Goal: Transaction & Acquisition: Purchase product/service

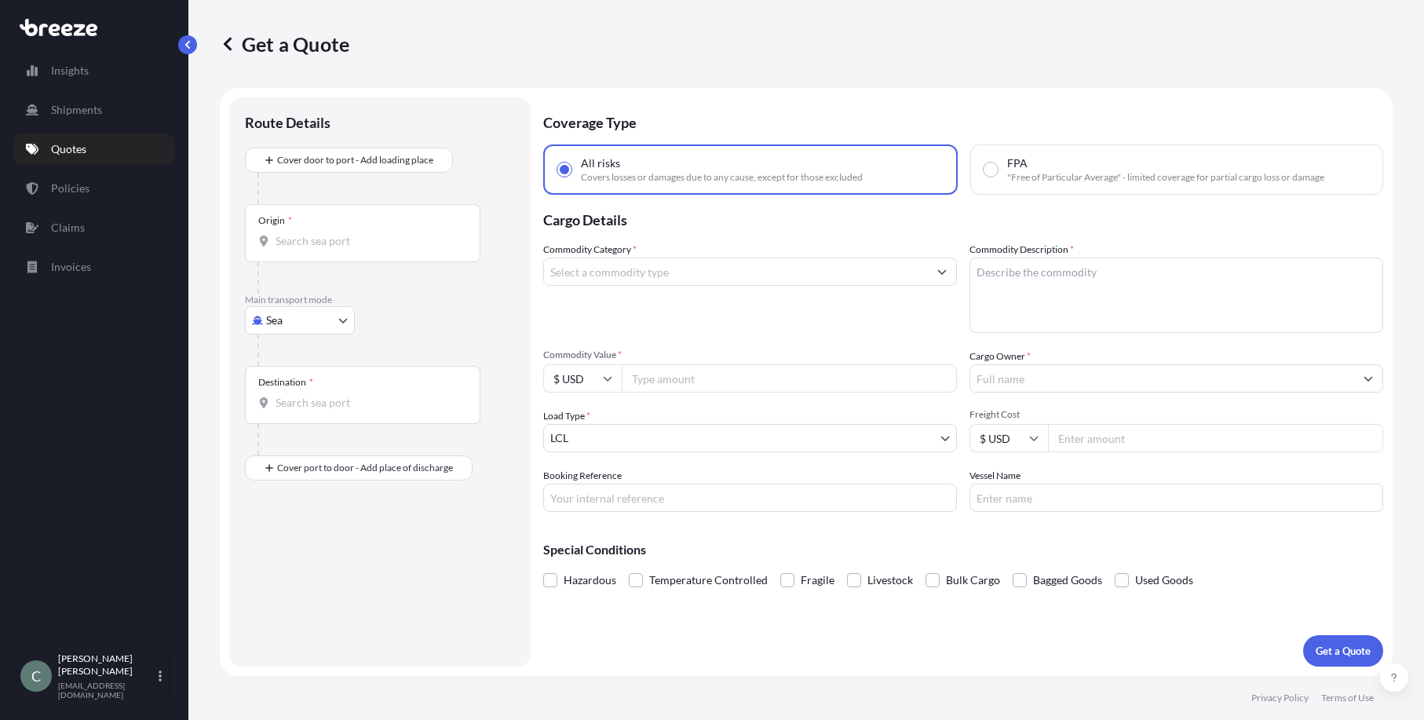
select select "Sea"
select select "1"
click at [324, 243] on input "Origin *" at bounding box center [368, 241] width 185 height 16
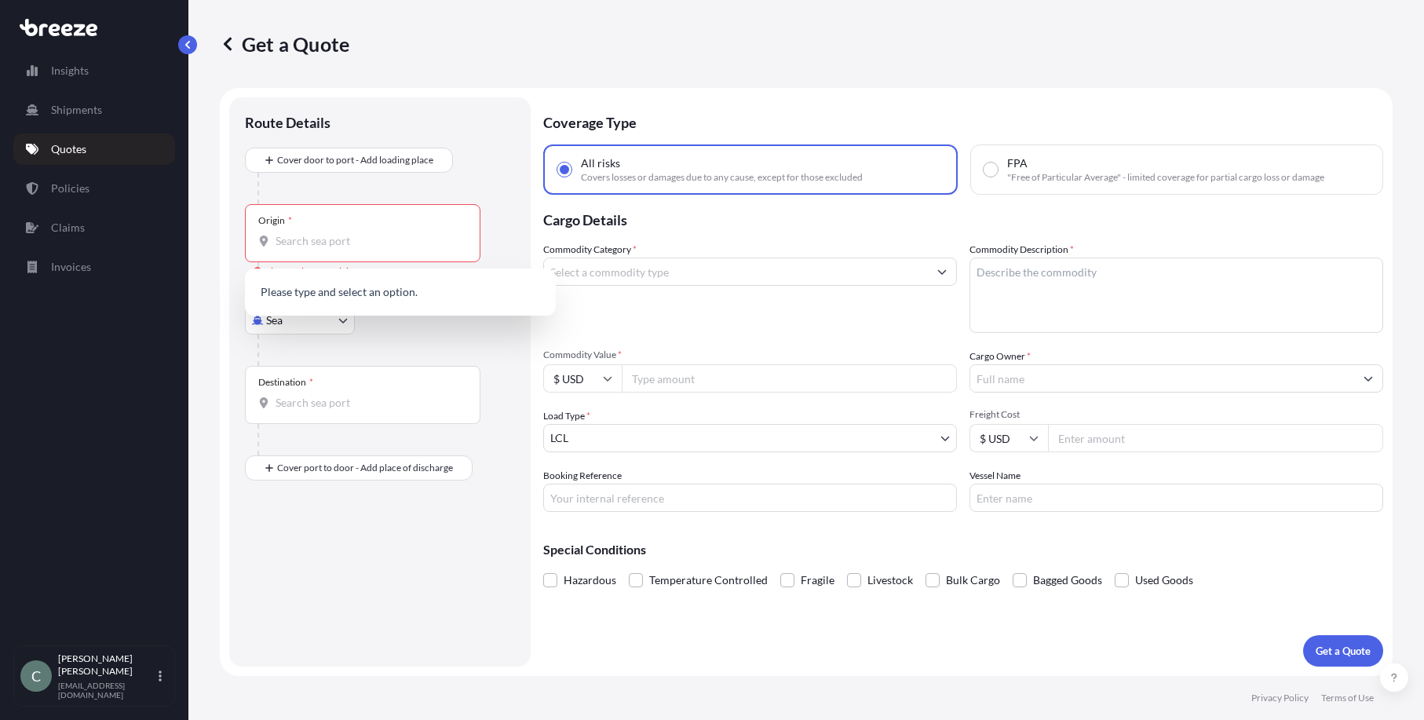
drag, startPoint x: 342, startPoint y: 351, endPoint x: 319, endPoint y: 332, distance: 29.6
click at [340, 352] on div at bounding box center [387, 349] width 258 height 31
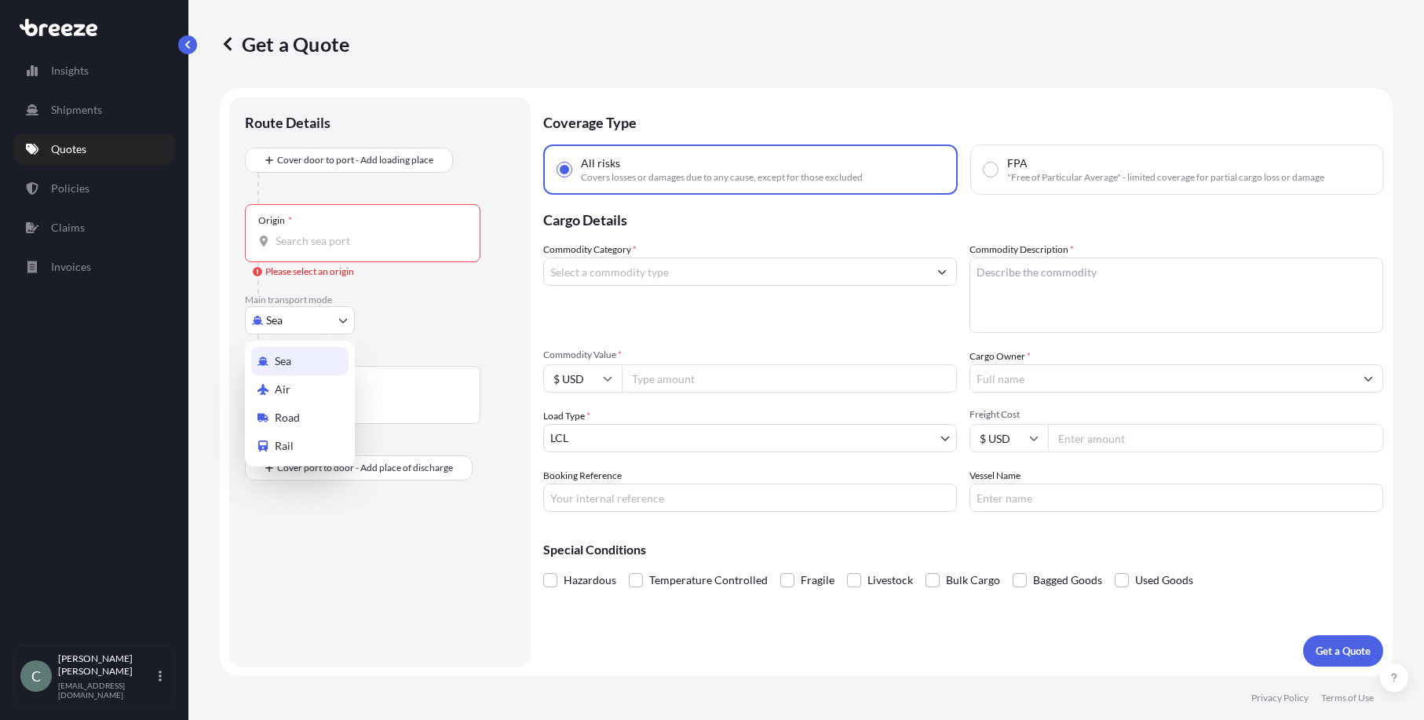
click at [315, 324] on body "0 options available. Insights Shipments Quotes Policies Claims Invoices C [PERS…" at bounding box center [712, 360] width 1424 height 720
click at [305, 414] on div "Road" at bounding box center [299, 418] width 97 height 28
select select "Road"
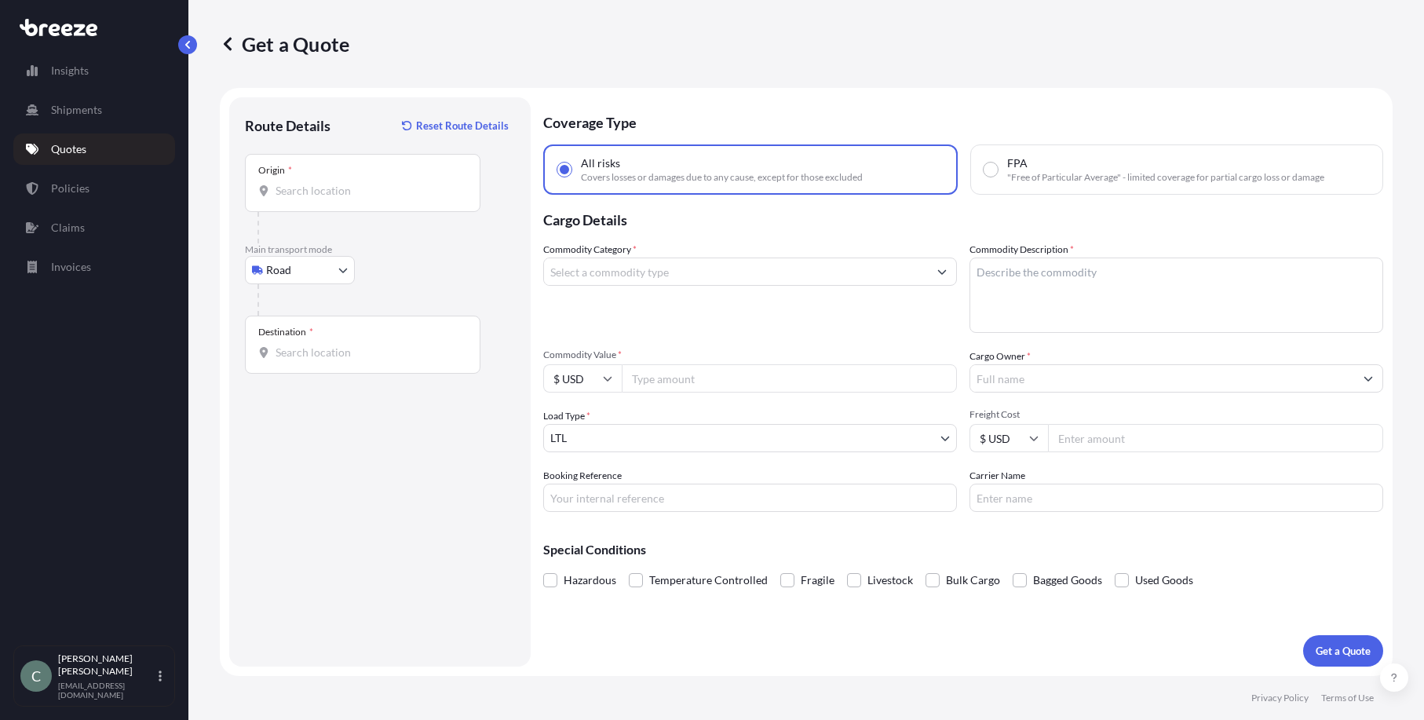
click at [305, 181] on div "Origin *" at bounding box center [363, 183] width 236 height 58
click at [305, 183] on input "Origin *" at bounding box center [368, 191] width 185 height 16
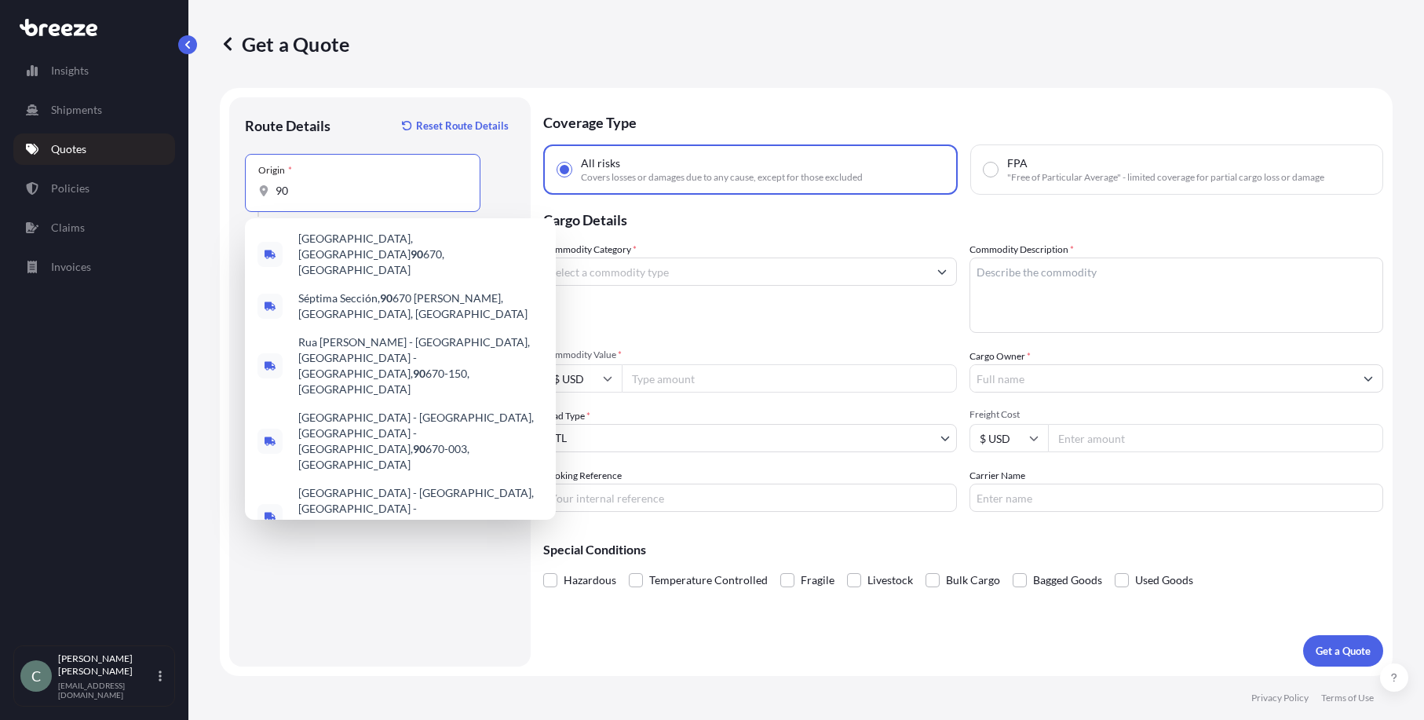
type input "9"
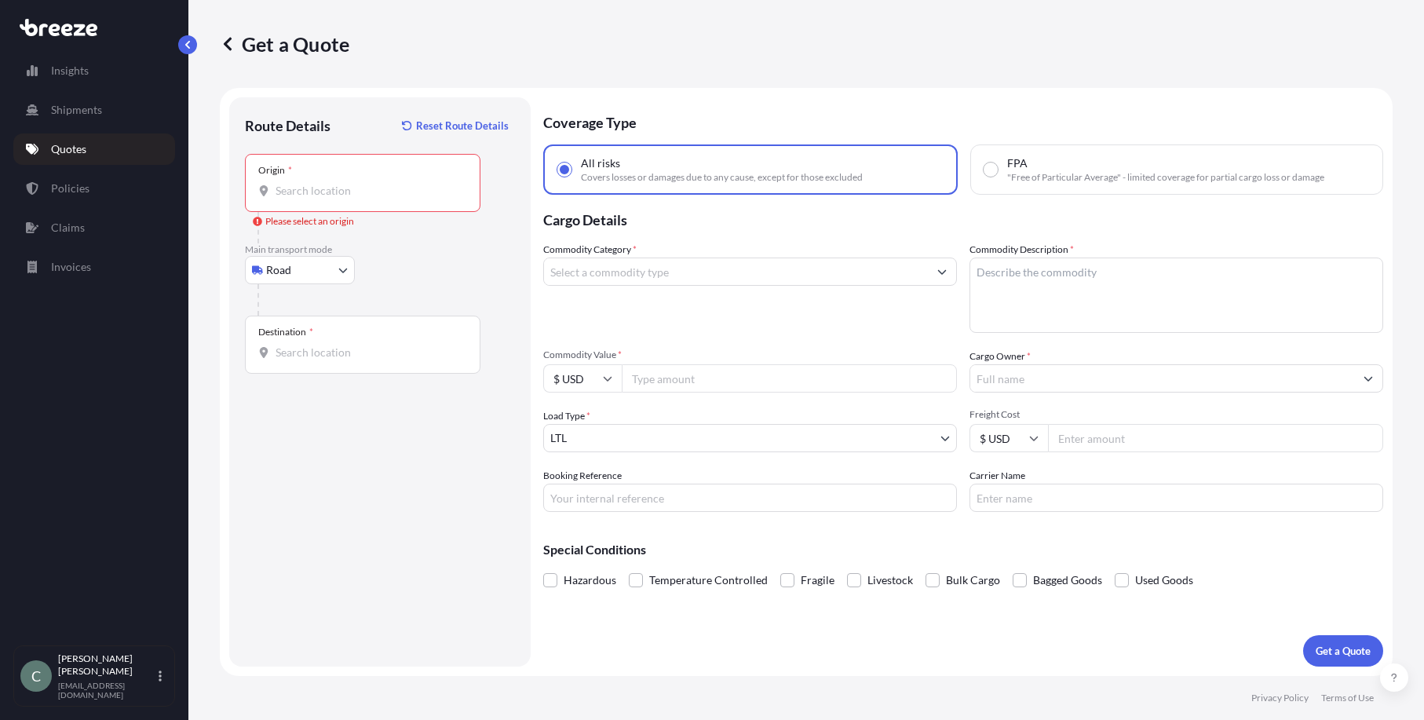
click at [414, 194] on input "Origin * Please select an origin" at bounding box center [368, 191] width 185 height 16
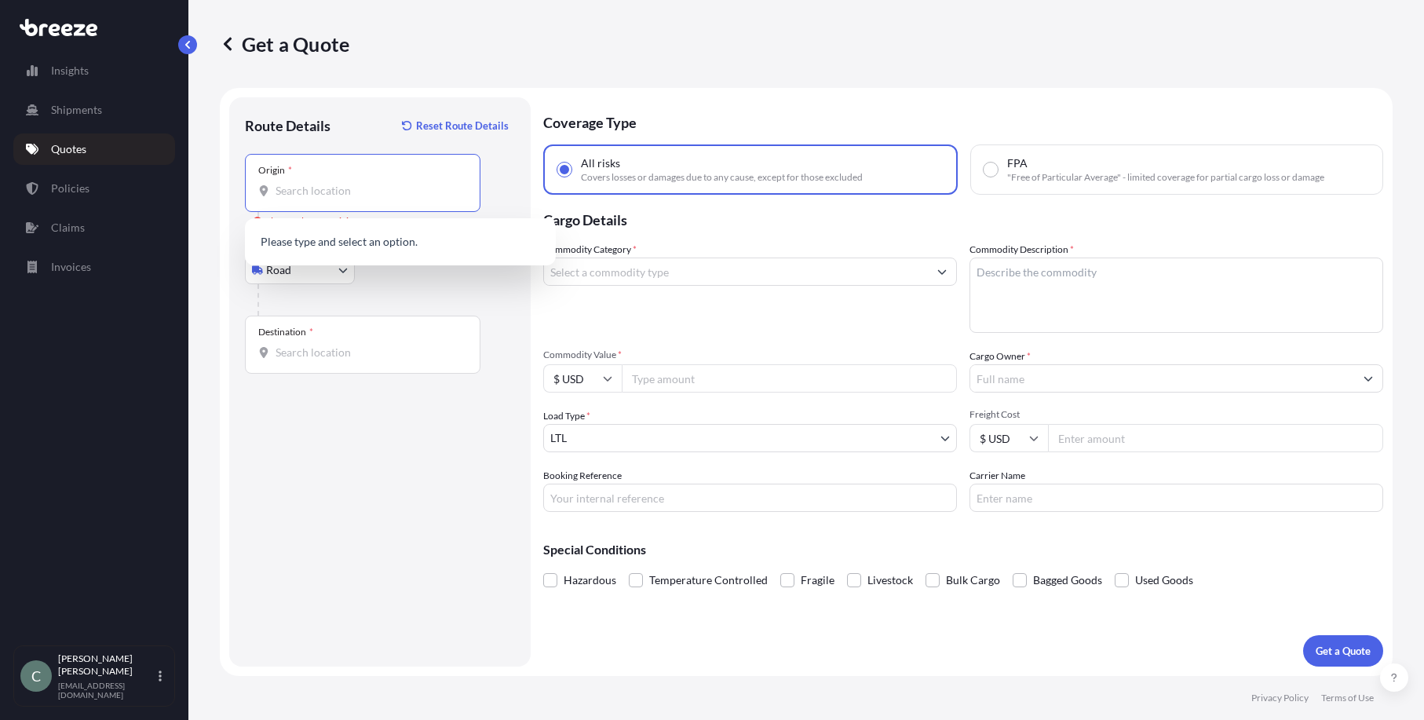
paste input "[STREET_ADDRESS]"
click at [382, 242] on span "[STREET_ADDRESS]" at bounding box center [347, 244] width 98 height 16
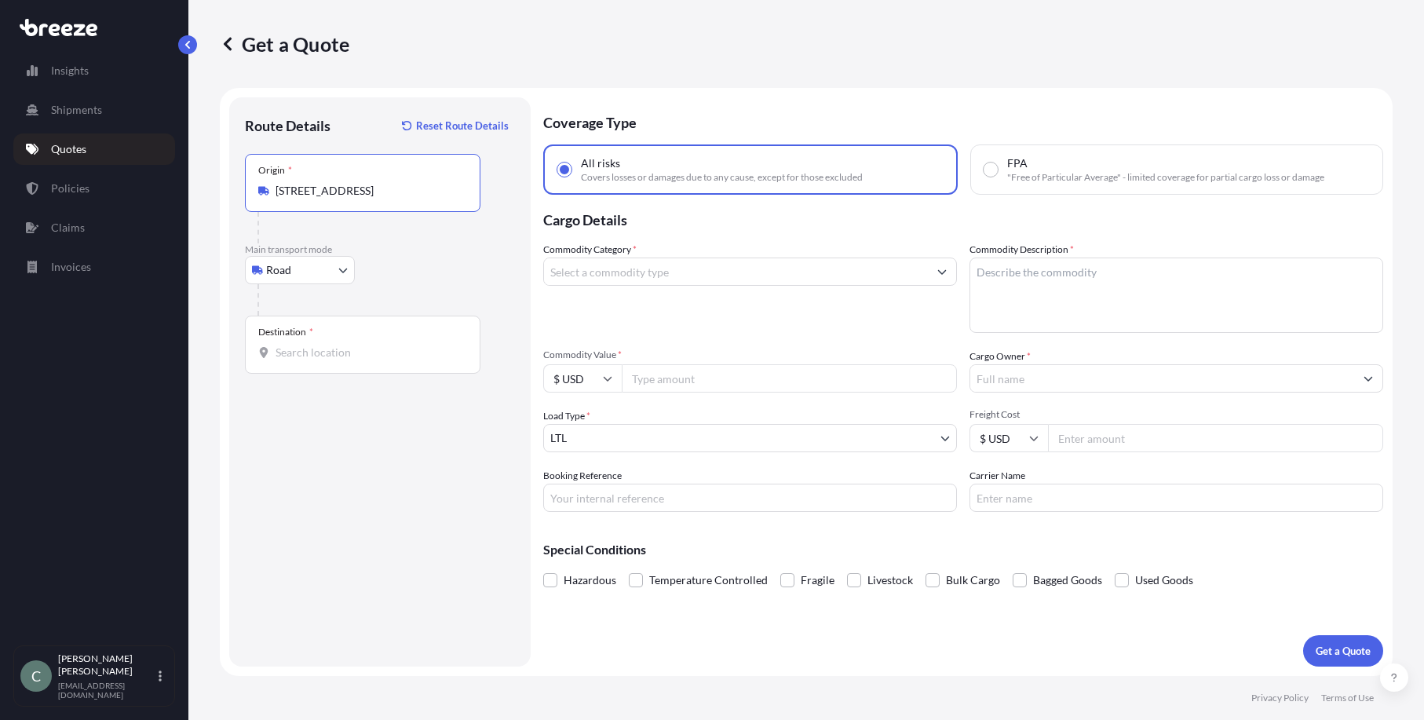
type input "[STREET_ADDRESS]"
click at [386, 356] on input "Destination *" at bounding box center [368, 353] width 185 height 16
click at [336, 349] on input "Destination * Please select a destination" at bounding box center [368, 353] width 185 height 16
paste input "[STREET_ADDRESS]"
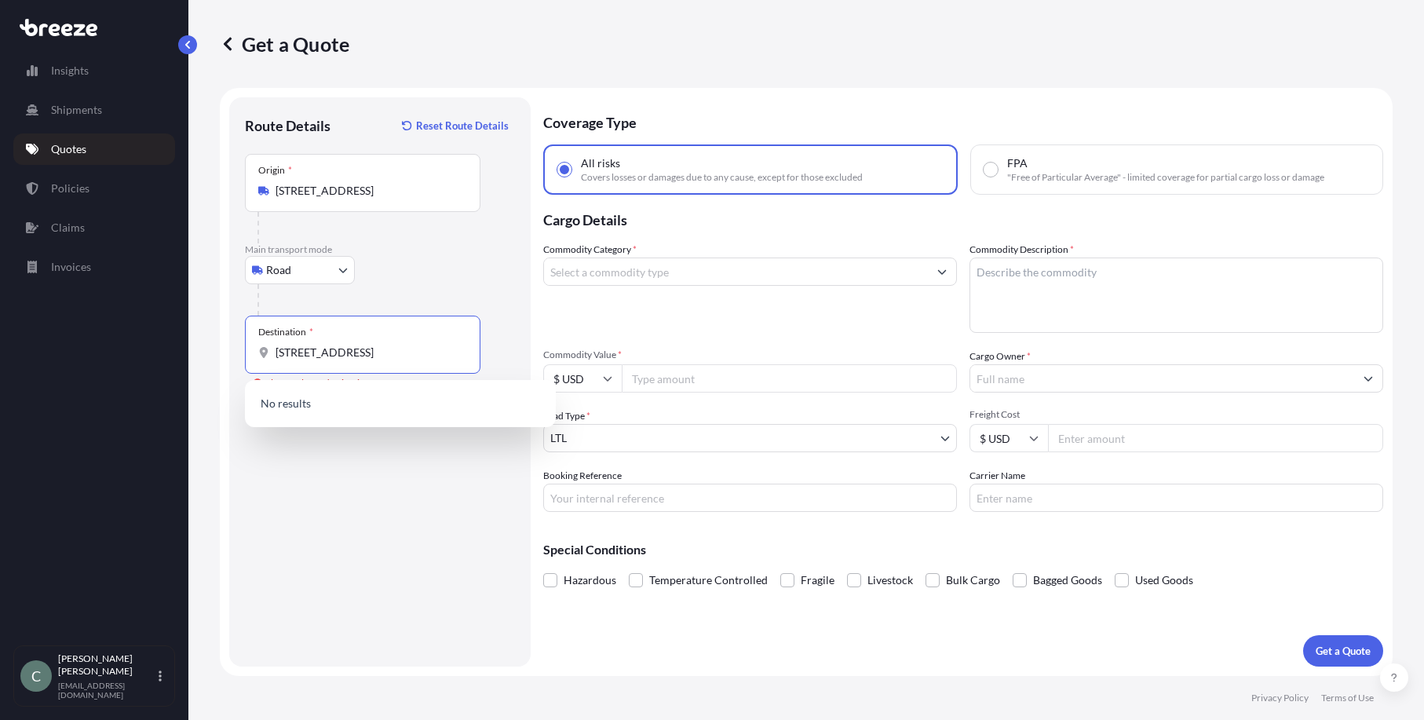
click at [459, 499] on div "Route Details Reset Route Details Place of loading Road Road Rail Origin * [STR…" at bounding box center [380, 382] width 270 height 538
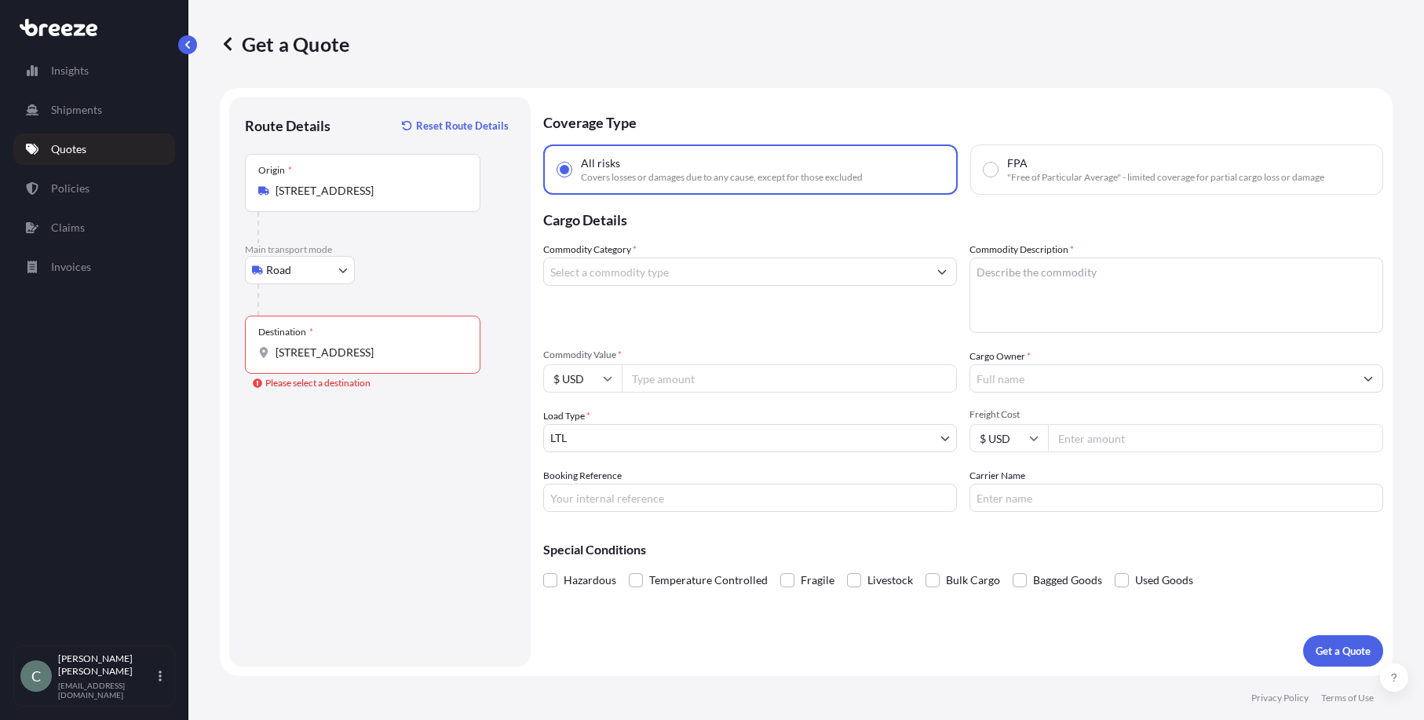
click at [410, 350] on input "[STREET_ADDRESS]" at bounding box center [368, 353] width 185 height 16
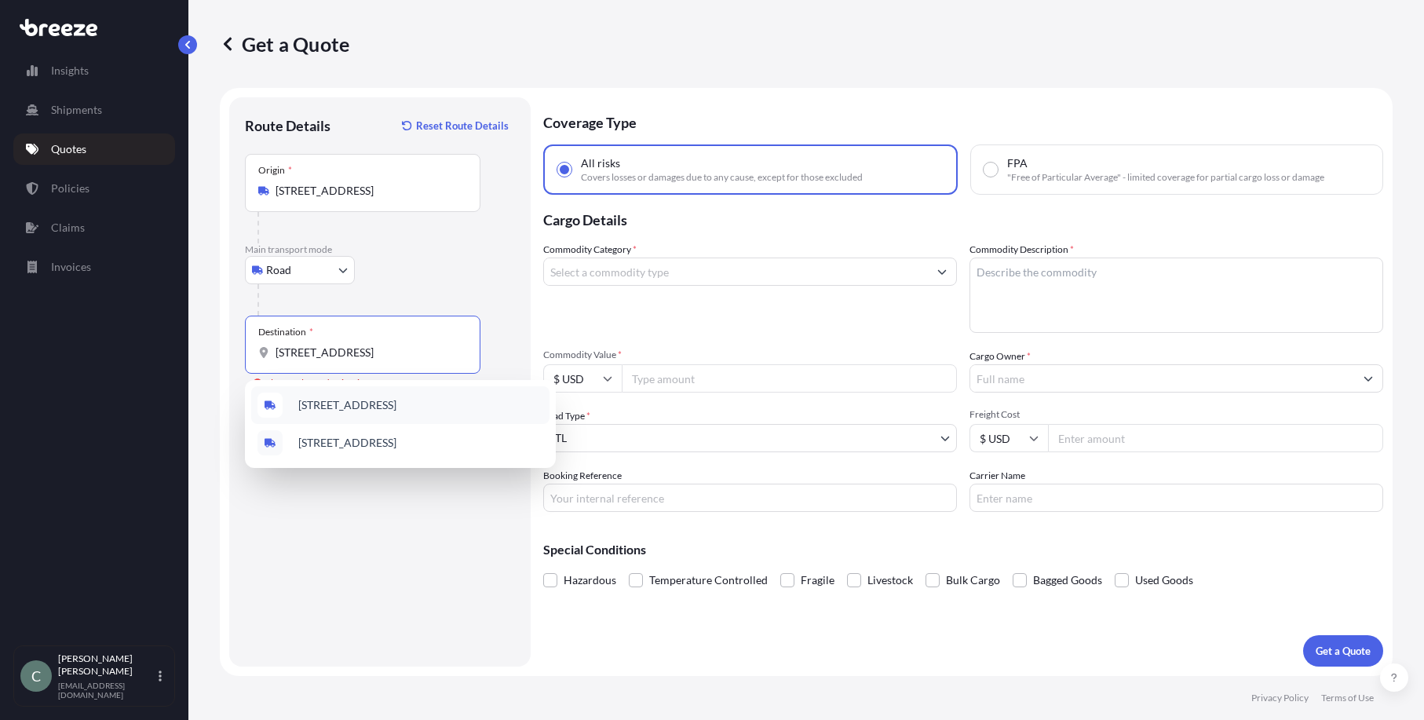
click at [397, 413] on span "[STREET_ADDRESS]" at bounding box center [347, 405] width 98 height 16
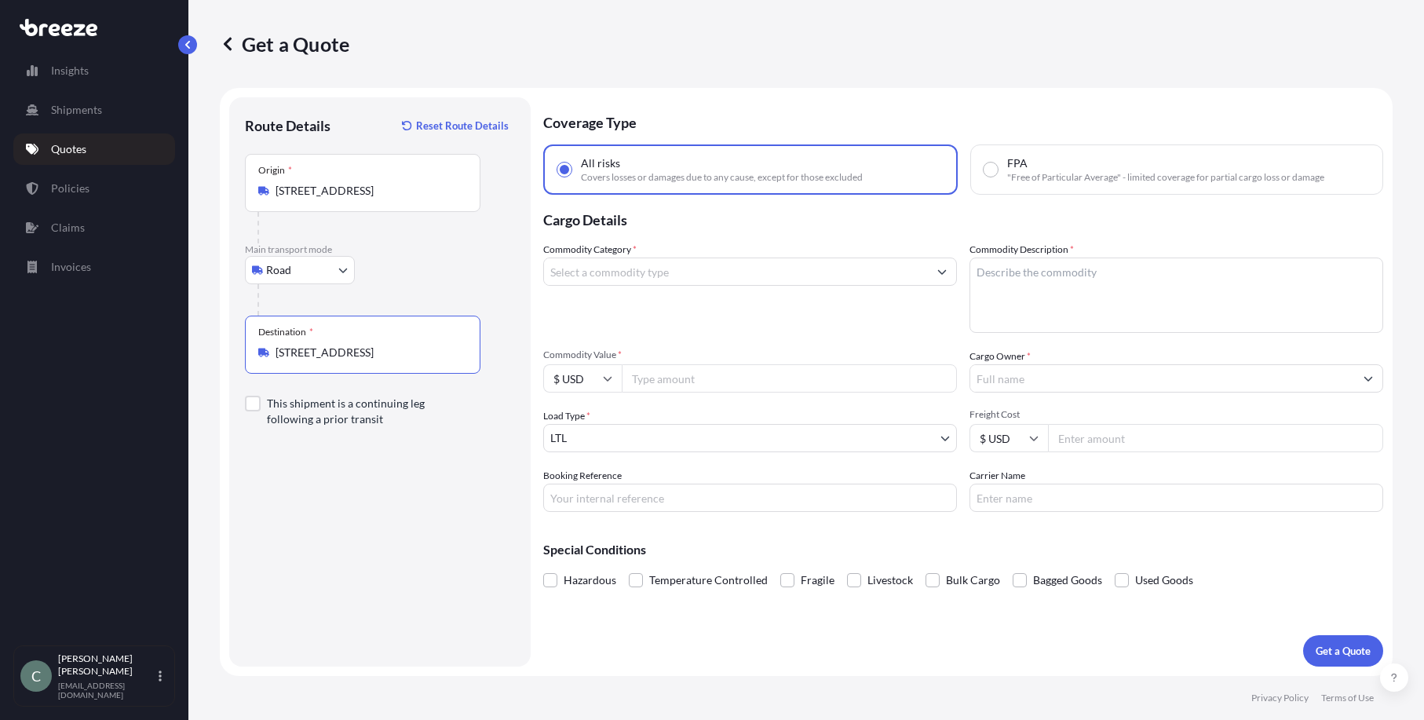
type input "[STREET_ADDRESS]"
click at [695, 277] on input "Commodity Category *" at bounding box center [736, 272] width 384 height 28
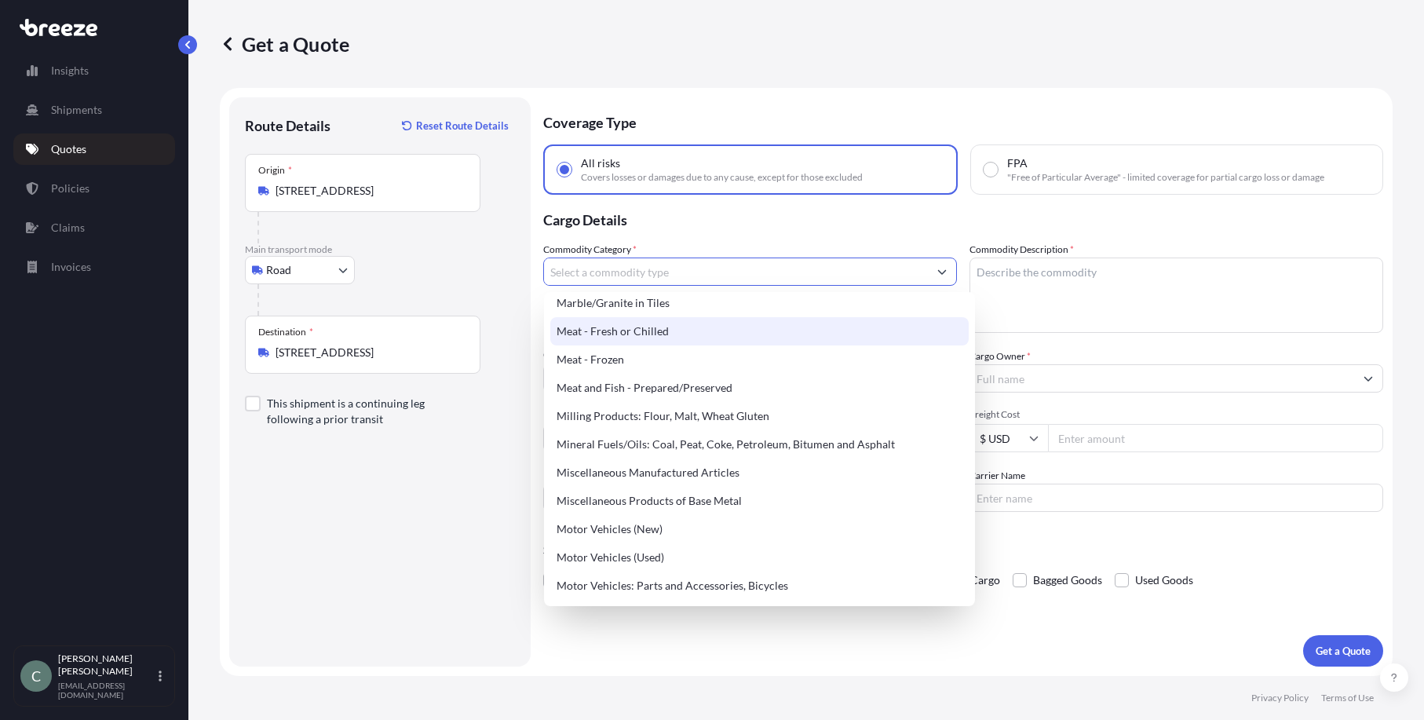
scroll to position [2120, 0]
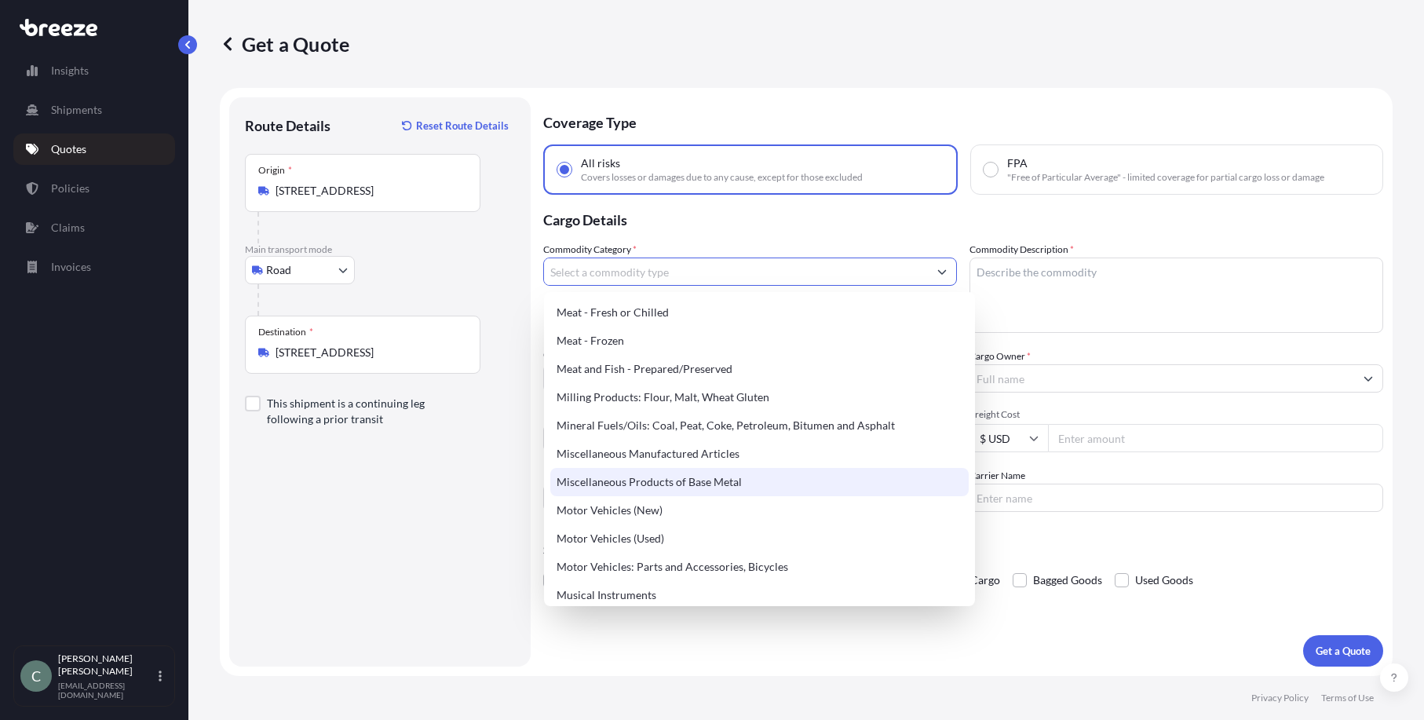
click at [717, 484] on div "Miscellaneous Products of Base Metal" at bounding box center [759, 482] width 419 height 28
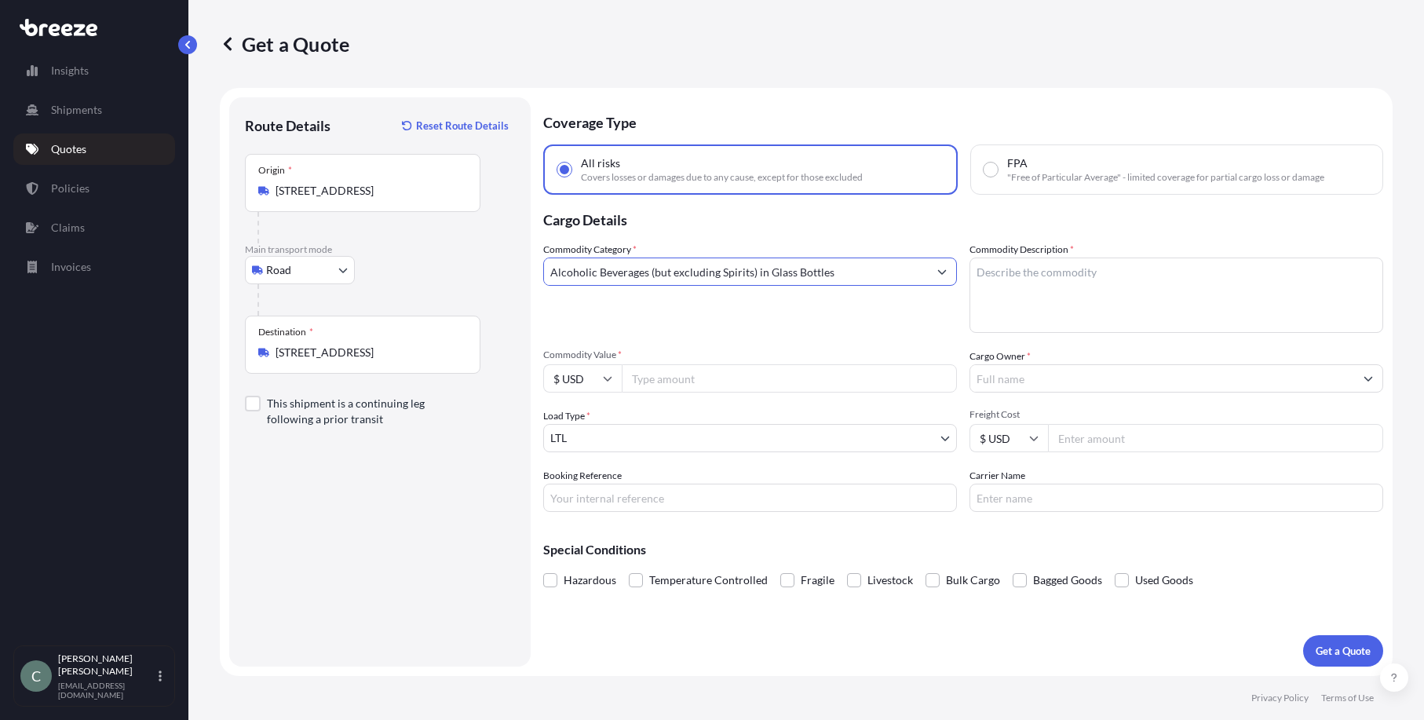
click at [749, 280] on input "Alcoholic Beverages (but excluding Spirits) in Glass Bottles" at bounding box center [736, 272] width 384 height 28
click at [945, 270] on icon "Show suggestions" at bounding box center [942, 271] width 9 height 9
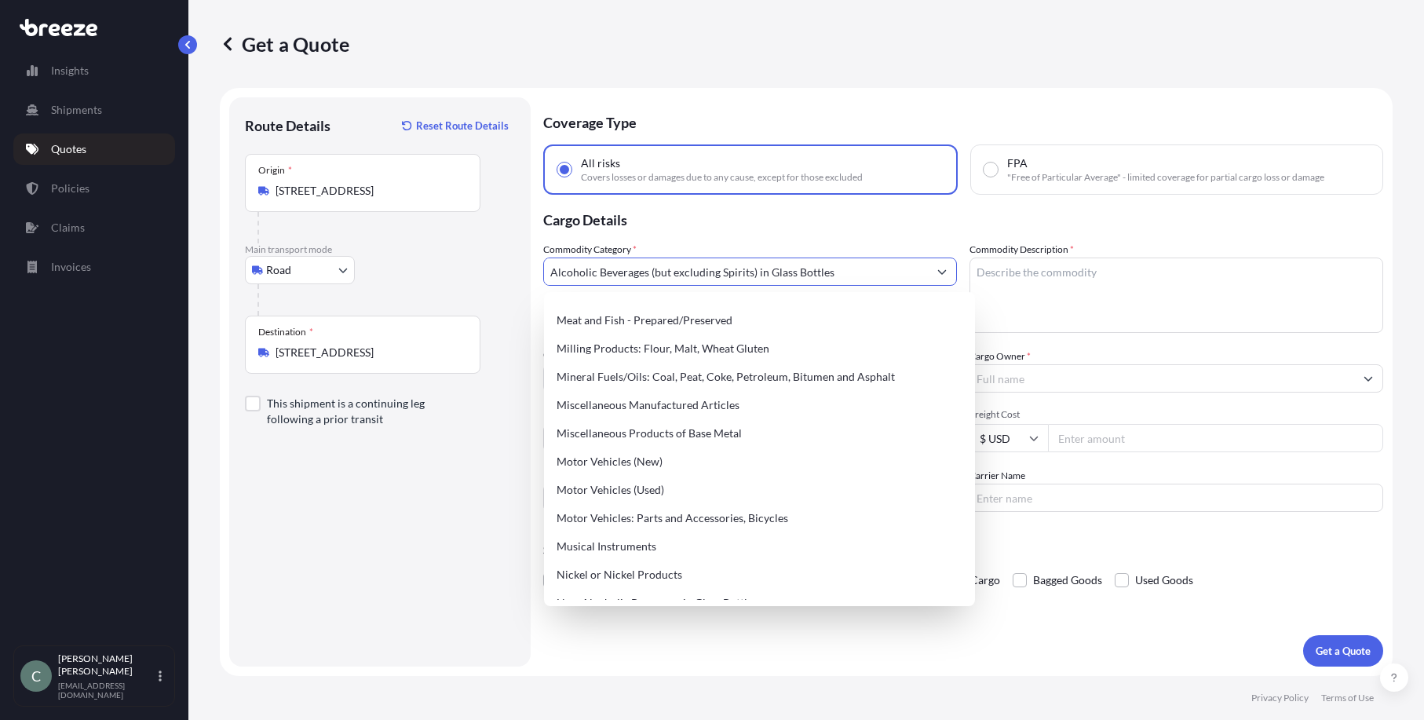
scroll to position [2199, 0]
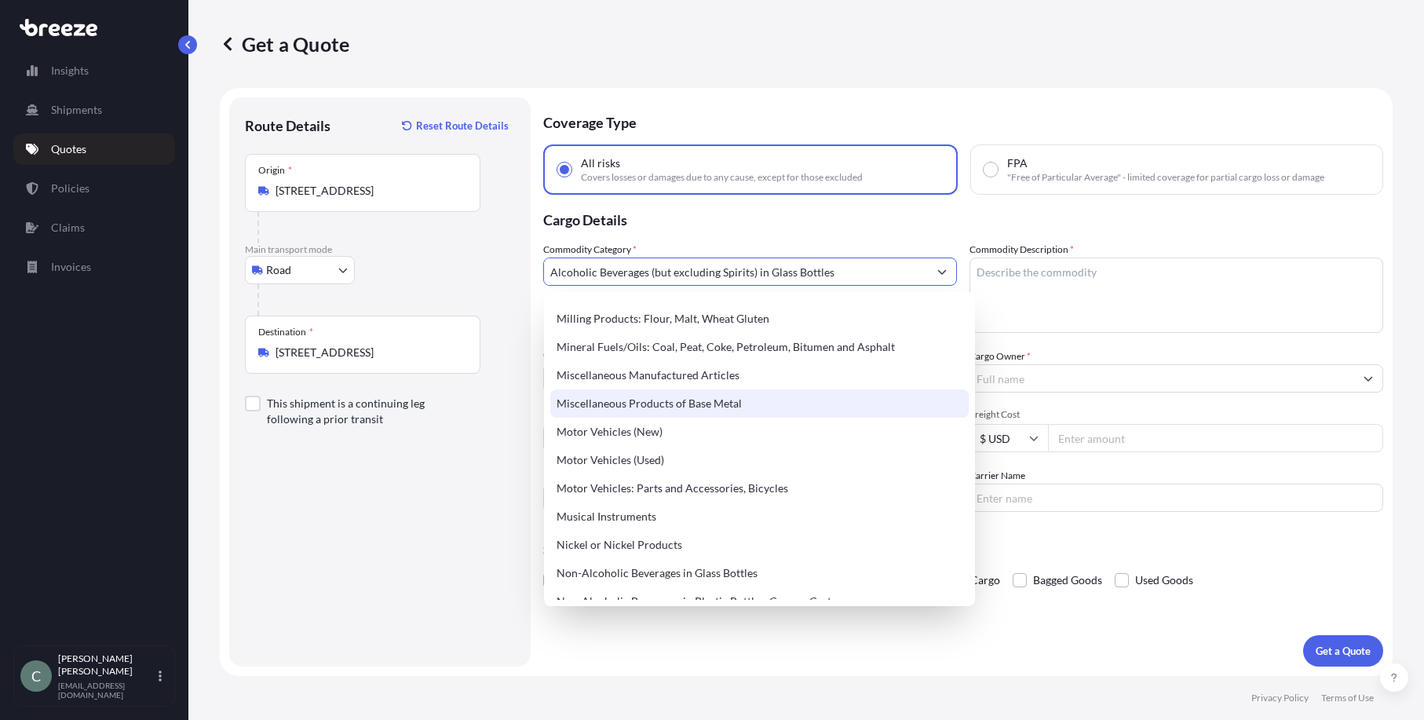
click at [719, 401] on div "Miscellaneous Products of Base Metal" at bounding box center [759, 403] width 419 height 28
type input "Miscellaneous Products of Base Metal"
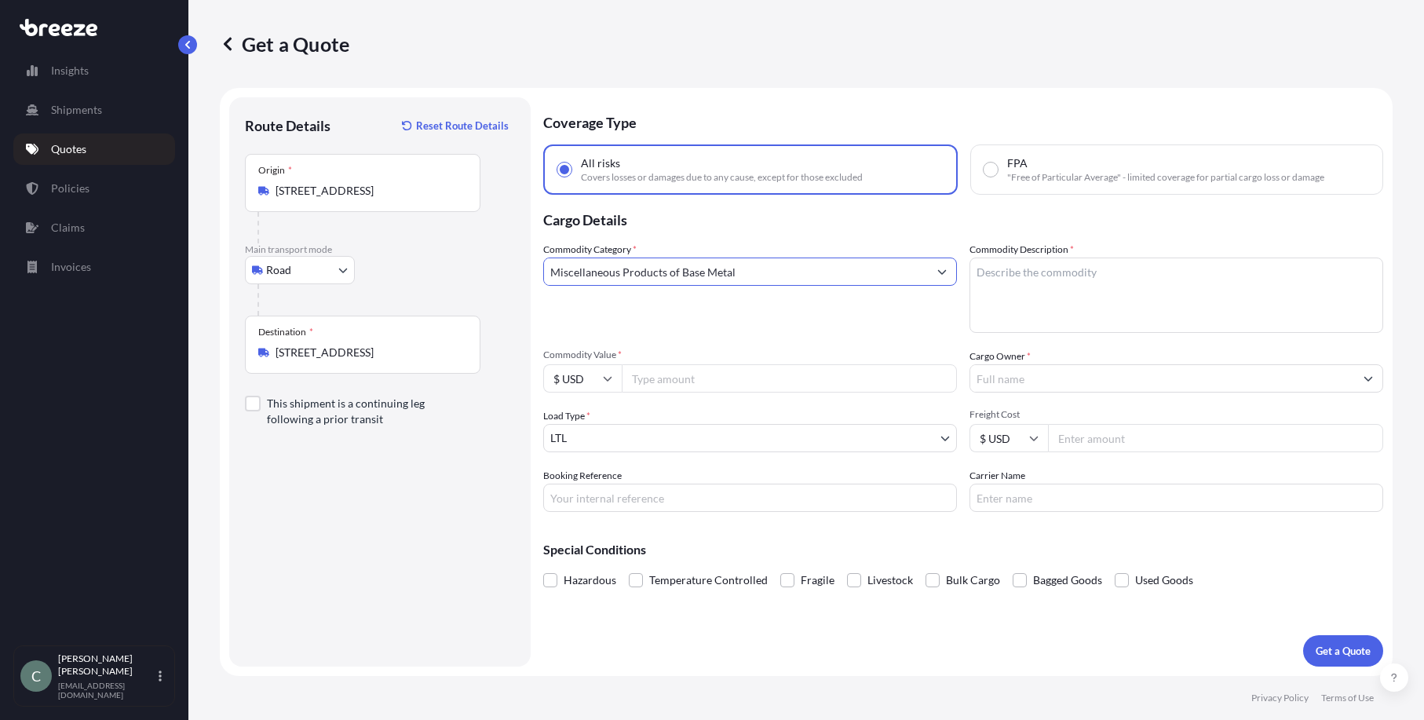
click at [785, 320] on div "Commodity Category * Miscellaneous Products of Base Metal" at bounding box center [750, 287] width 414 height 91
click at [732, 384] on input "Commodity Value *" at bounding box center [789, 378] width 335 height 28
type input "13200"
click at [799, 349] on span "Commodity Value *" at bounding box center [750, 355] width 414 height 13
click at [799, 364] on input "13200" at bounding box center [789, 378] width 335 height 28
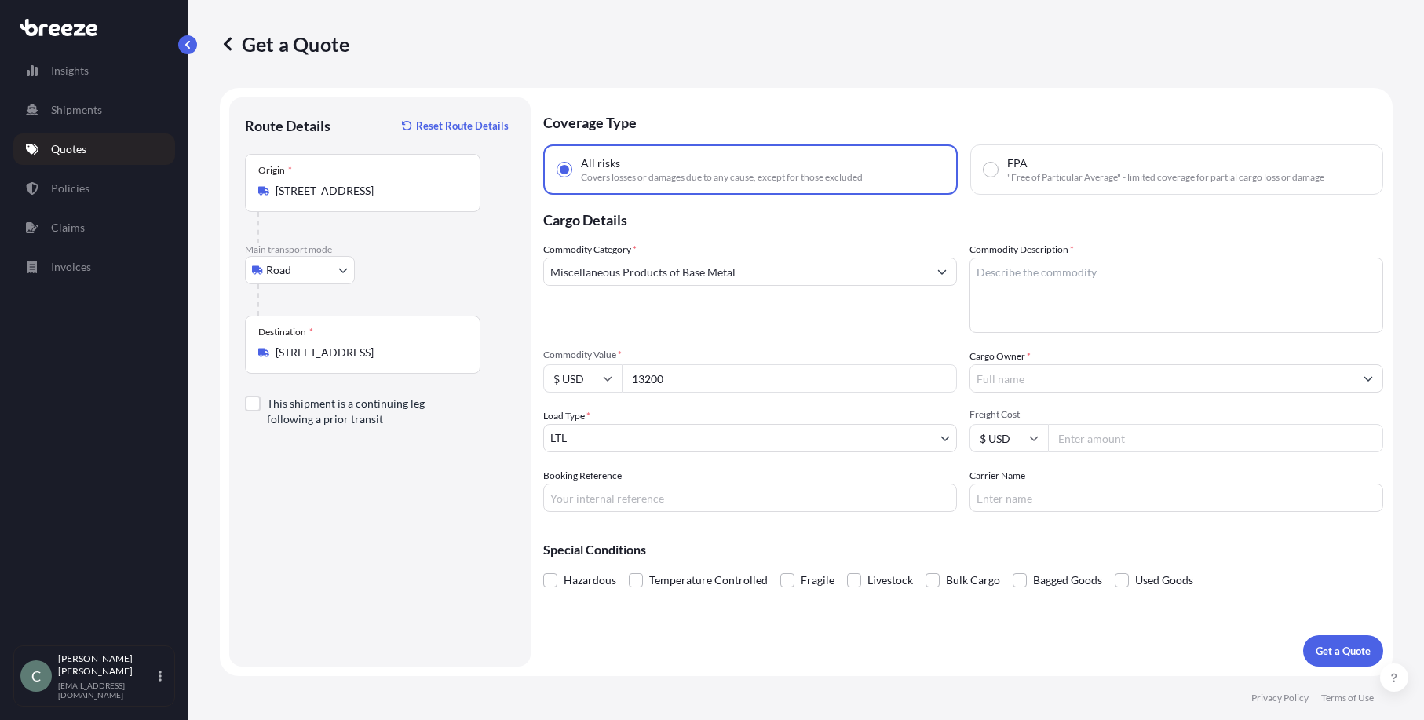
click at [1089, 381] on input "Cargo Owner *" at bounding box center [1162, 378] width 384 height 28
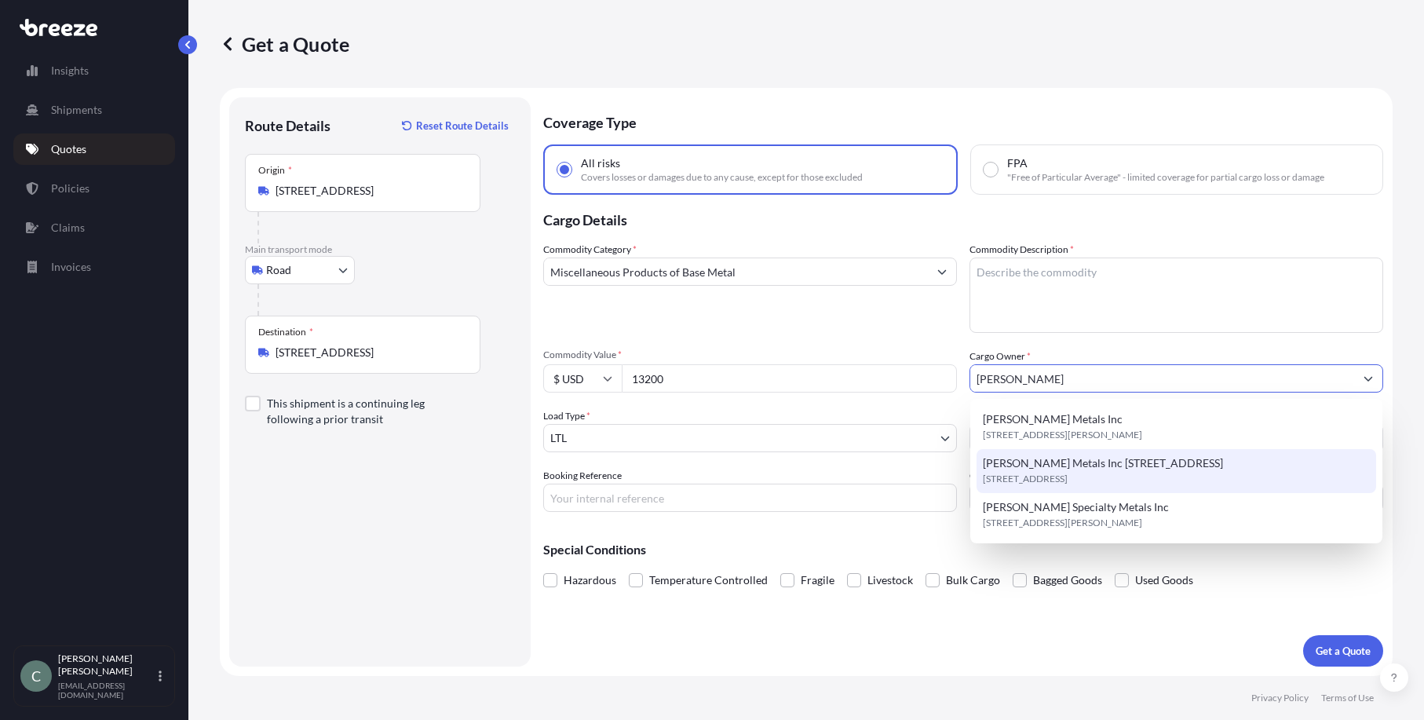
click at [1143, 468] on span "[PERSON_NAME] Metals Inc [STREET_ADDRESS]" at bounding box center [1103, 463] width 240 height 16
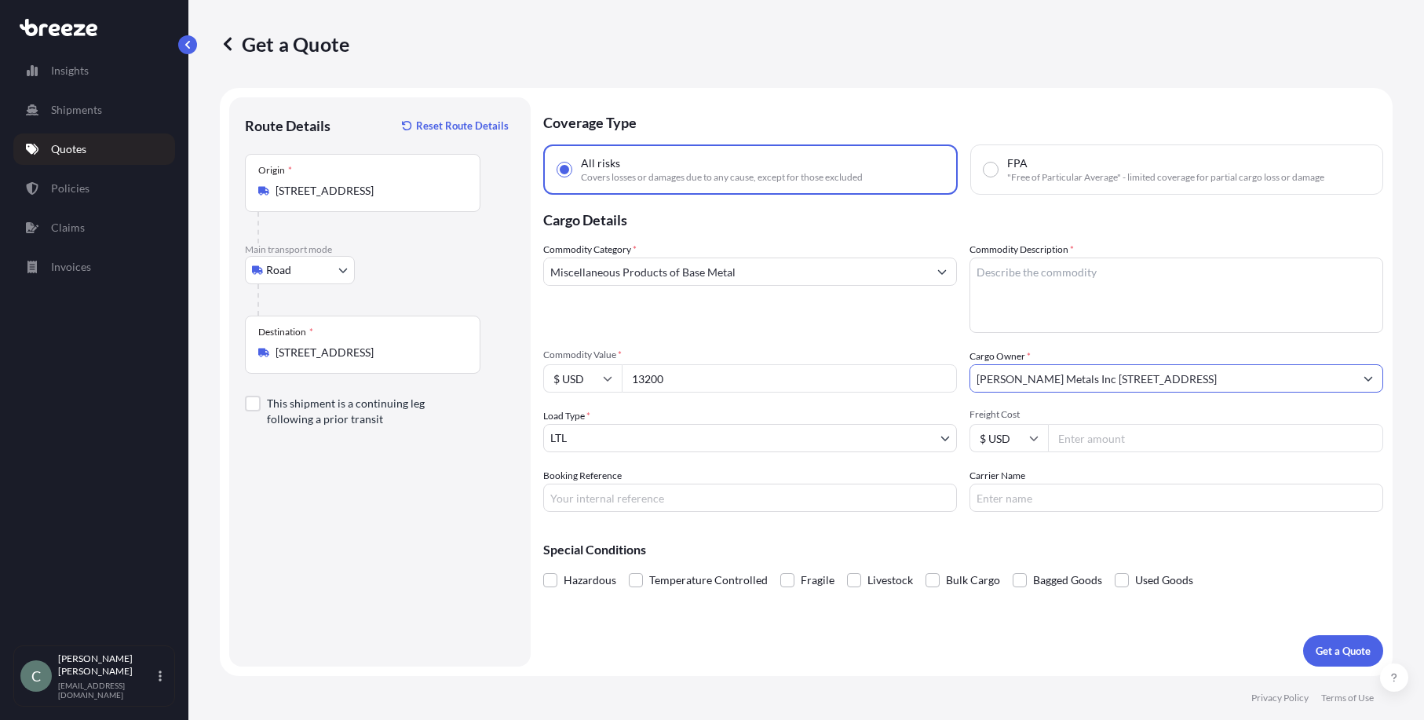
type input "[PERSON_NAME] Metals Inc [STREET_ADDRESS]"
click at [1110, 444] on input "Freight Cost" at bounding box center [1215, 438] width 335 height 28
click at [1089, 445] on input "Freight Cost" at bounding box center [1215, 438] width 335 height 28
type input "680.35"
click at [769, 492] on input "Booking Reference" at bounding box center [750, 498] width 414 height 28
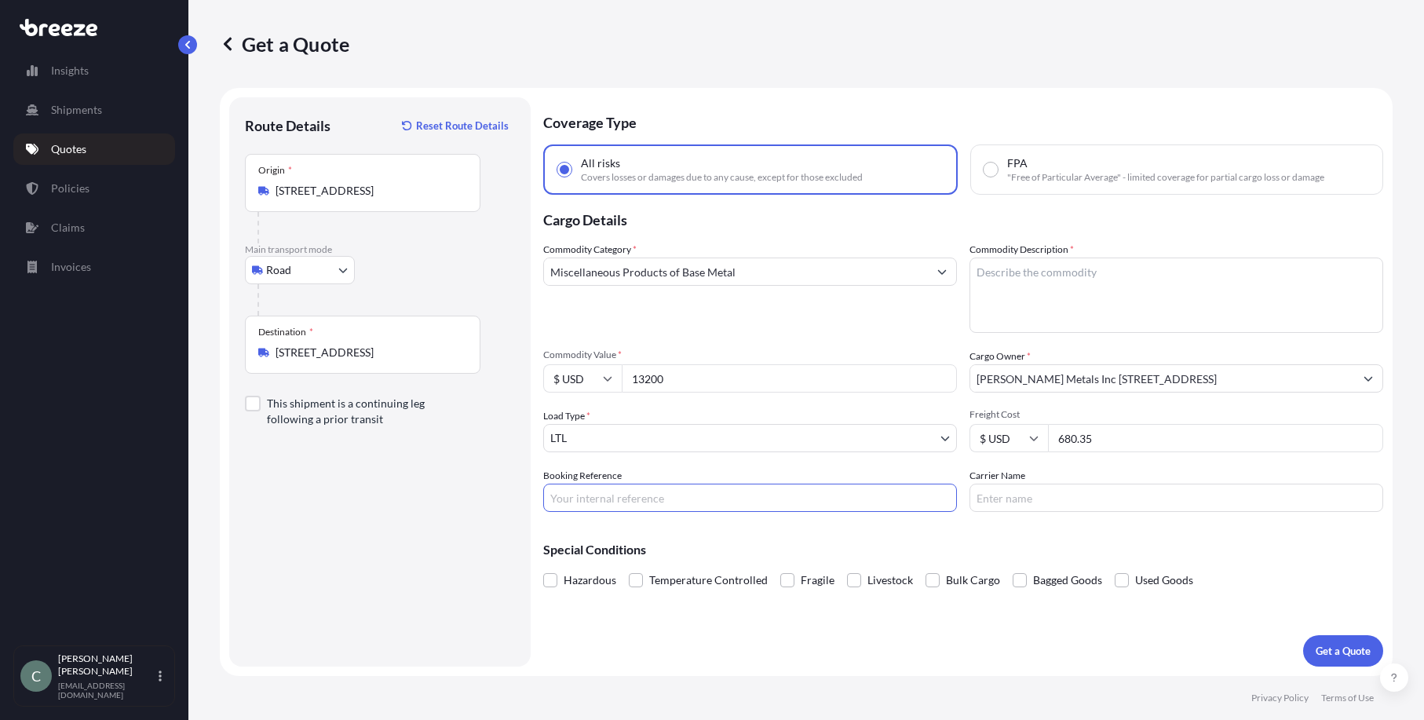
click at [693, 500] on input "Booking Reference" at bounding box center [750, 498] width 414 height 28
paste input "125397002"
type input "125397002"
click at [992, 503] on input "Carrier Name" at bounding box center [1177, 498] width 414 height 28
type input "XPO"
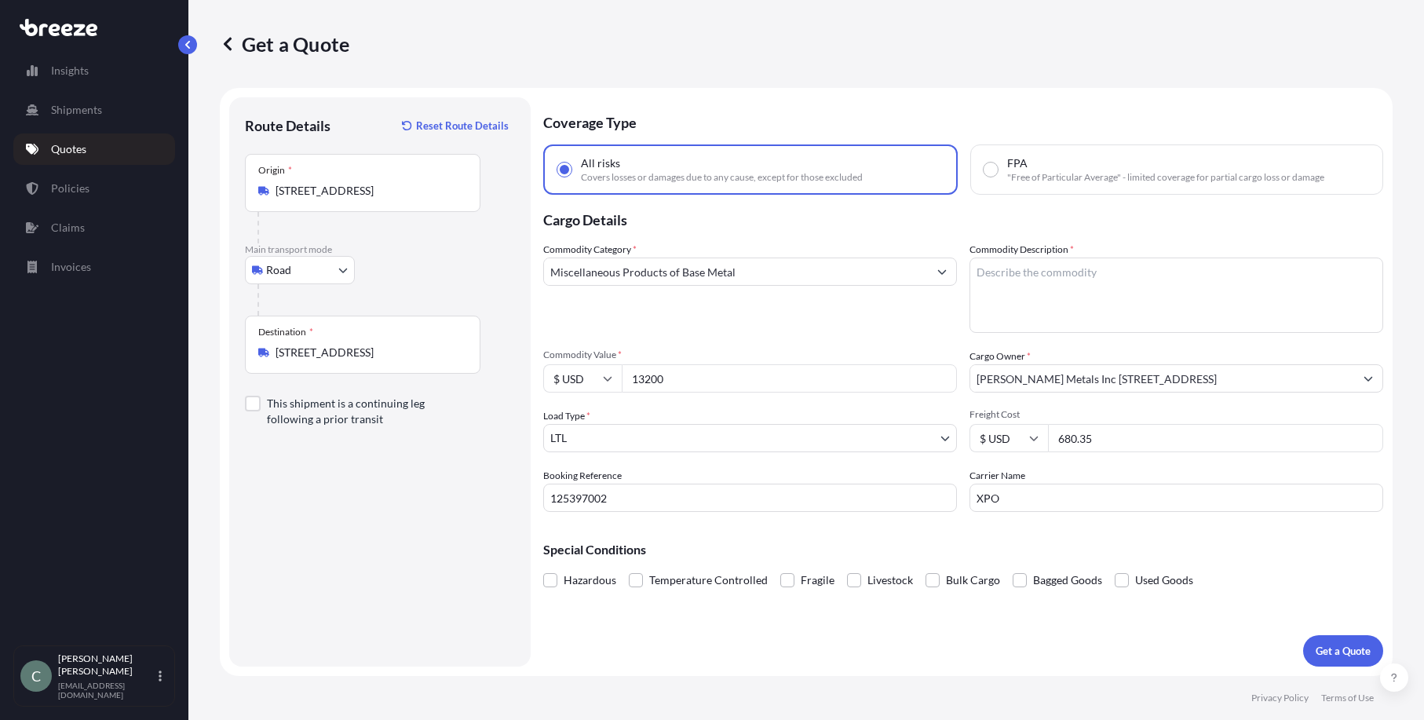
click at [906, 526] on div "Special Conditions Hazardous Temperature Controlled Fragile Livestock Bulk Carg…" at bounding box center [963, 559] width 840 height 68
click at [1347, 649] on p "Get a Quote" at bounding box center [1343, 651] width 55 height 16
click at [1164, 277] on textarea "Commodity Description *" at bounding box center [1177, 295] width 414 height 75
type textarea "Steel bar"
click at [1343, 649] on p "Get a Quote" at bounding box center [1343, 651] width 55 height 16
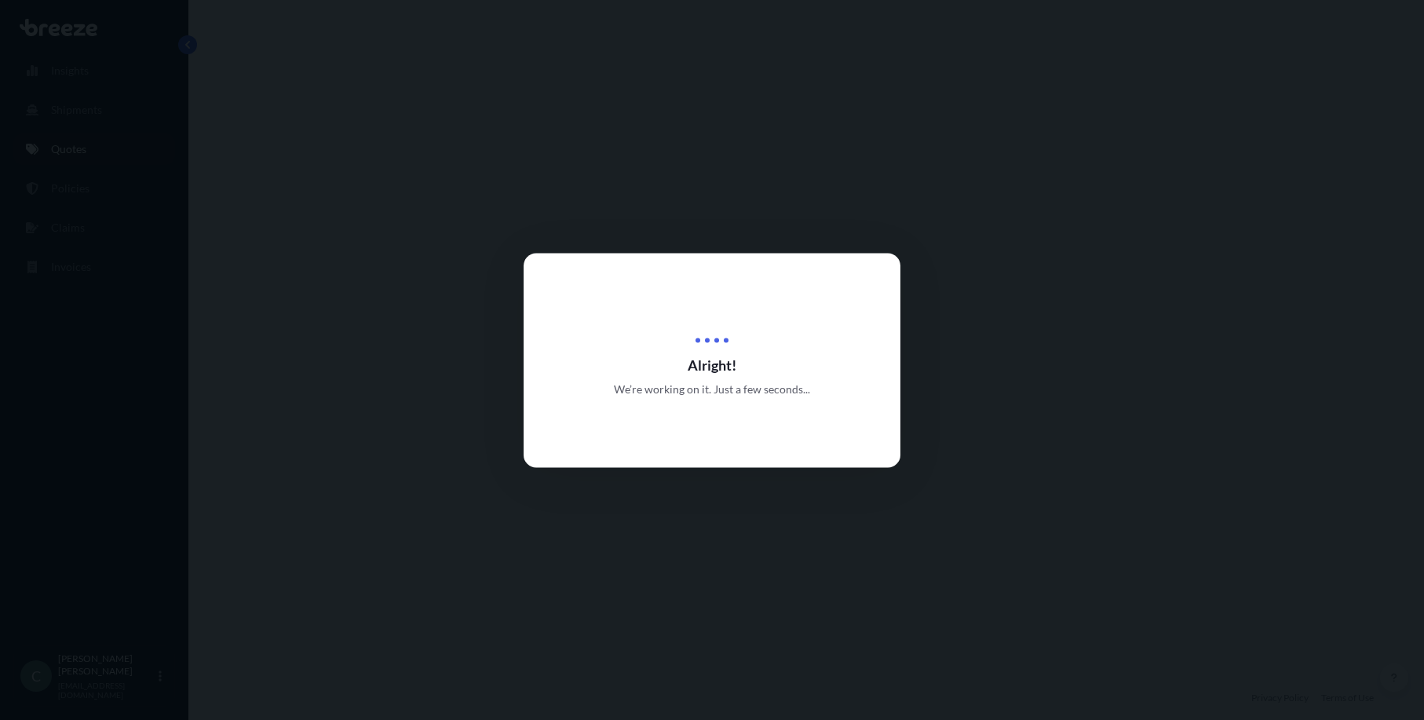
select select "Road"
select select "1"
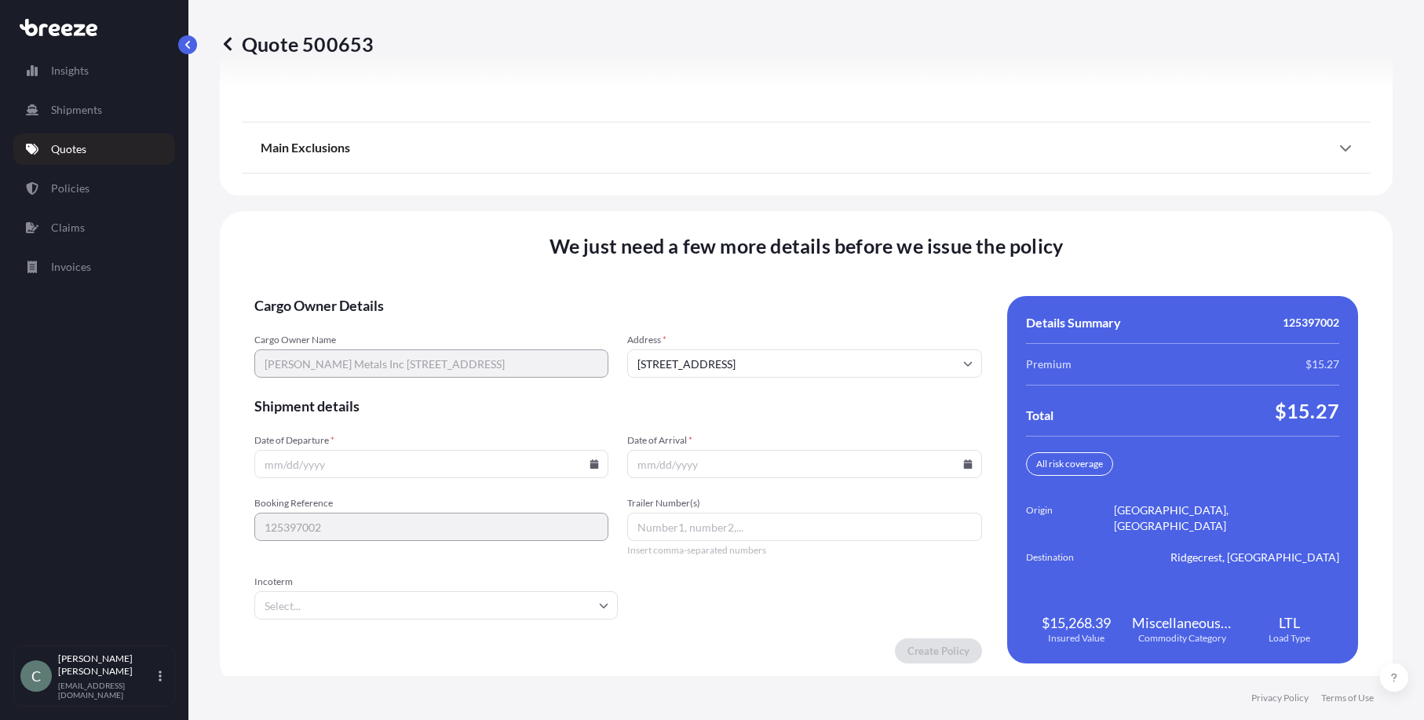
scroll to position [2022, 0]
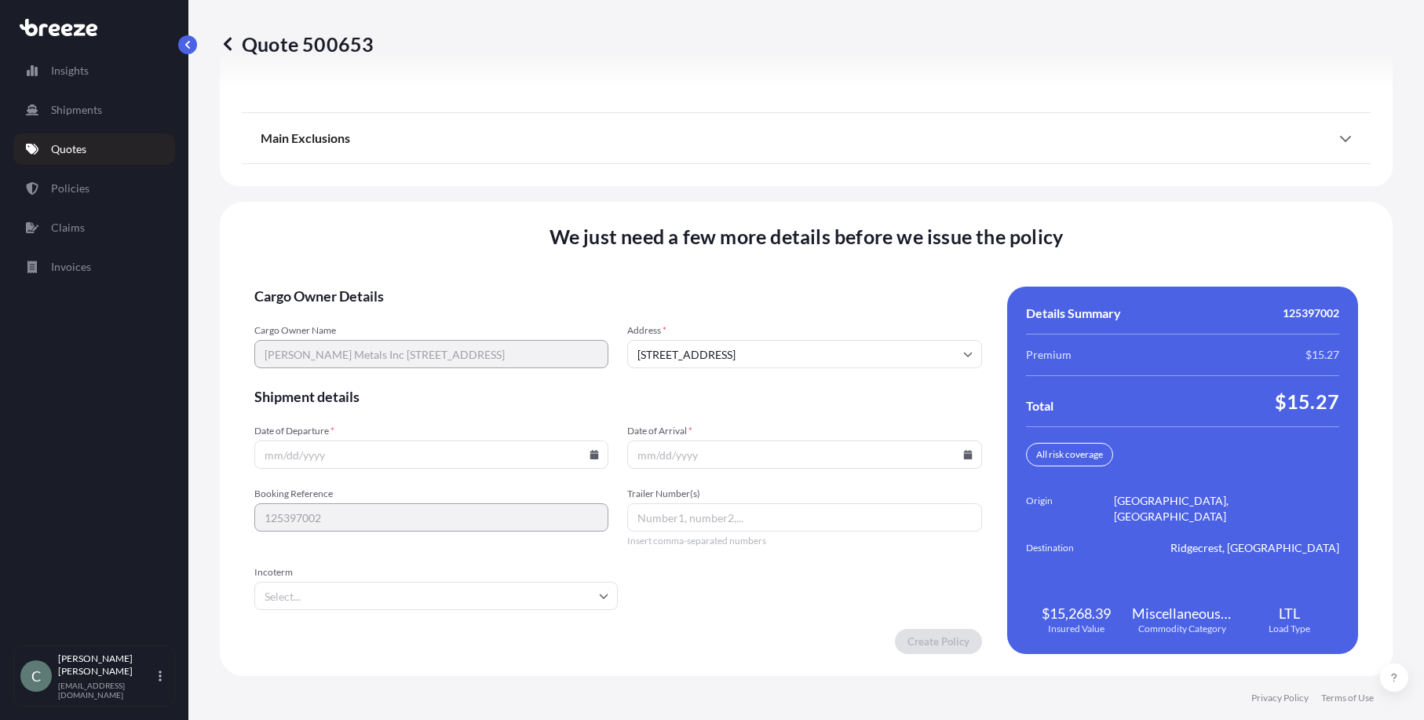
click at [590, 459] on icon at bounding box center [594, 454] width 9 height 9
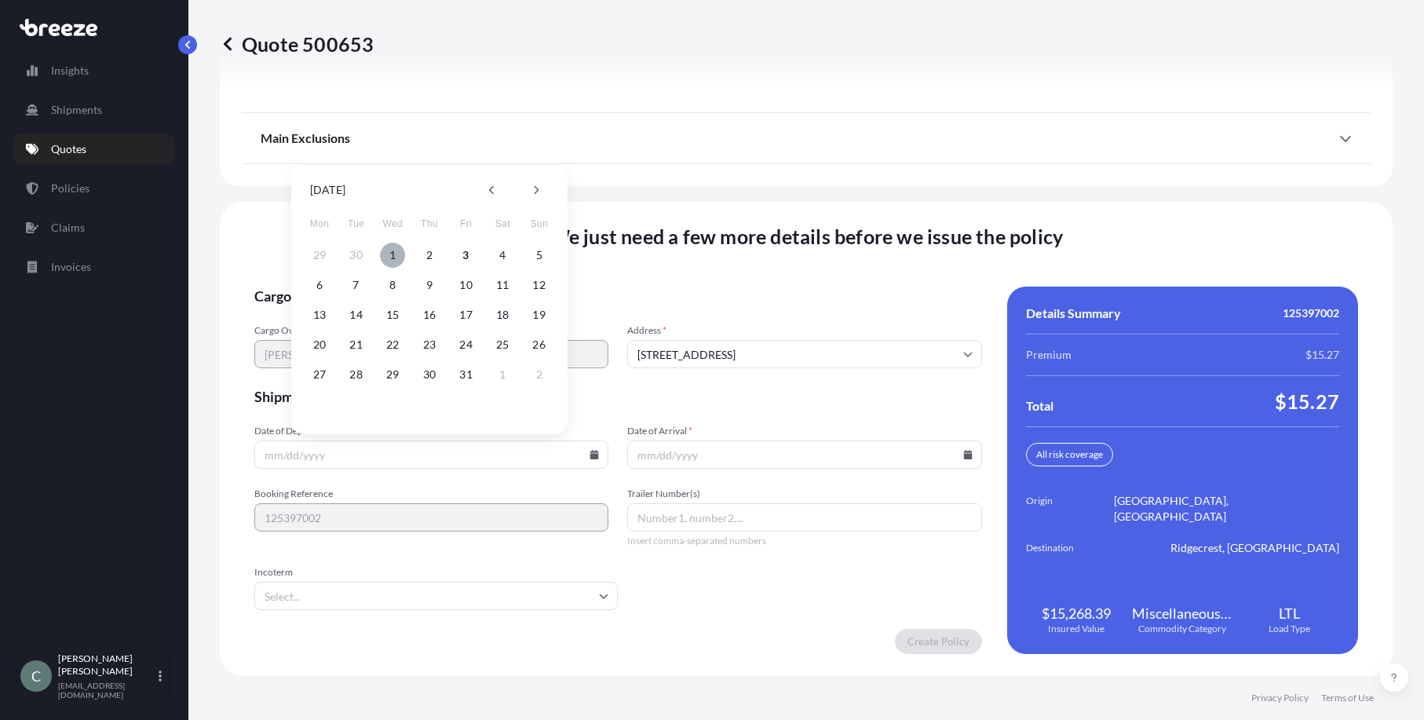
click at [393, 254] on button "1" at bounding box center [392, 255] width 25 height 25
type input "[DATE]"
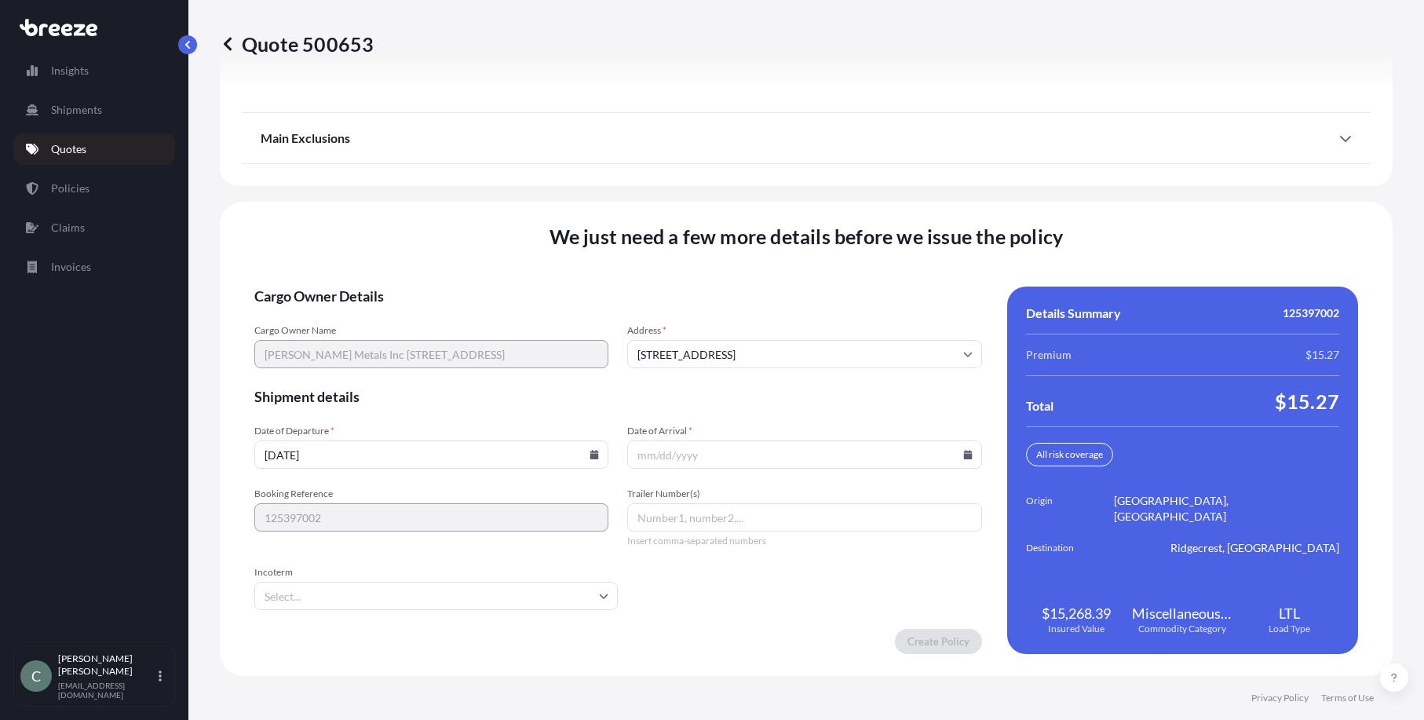
click at [963, 457] on icon at bounding box center [967, 454] width 9 height 9
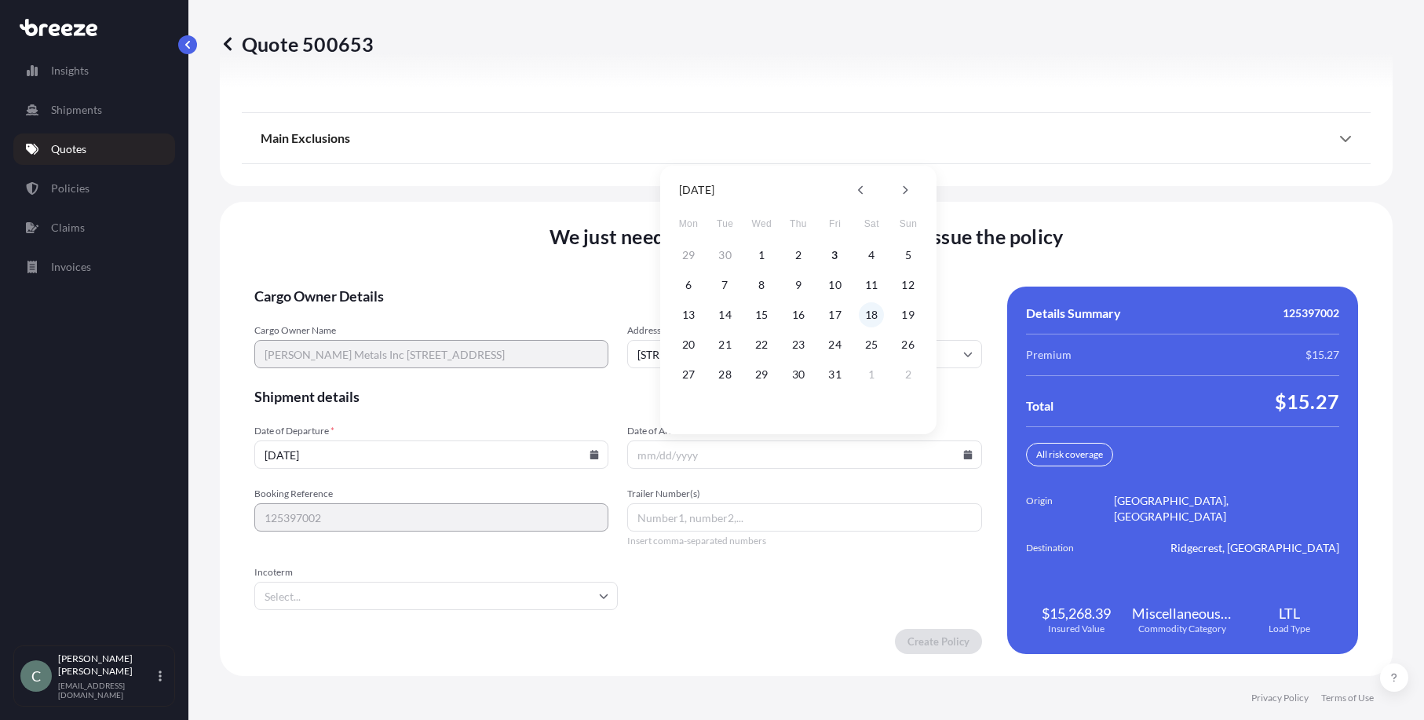
click at [875, 316] on button "18" at bounding box center [871, 314] width 25 height 25
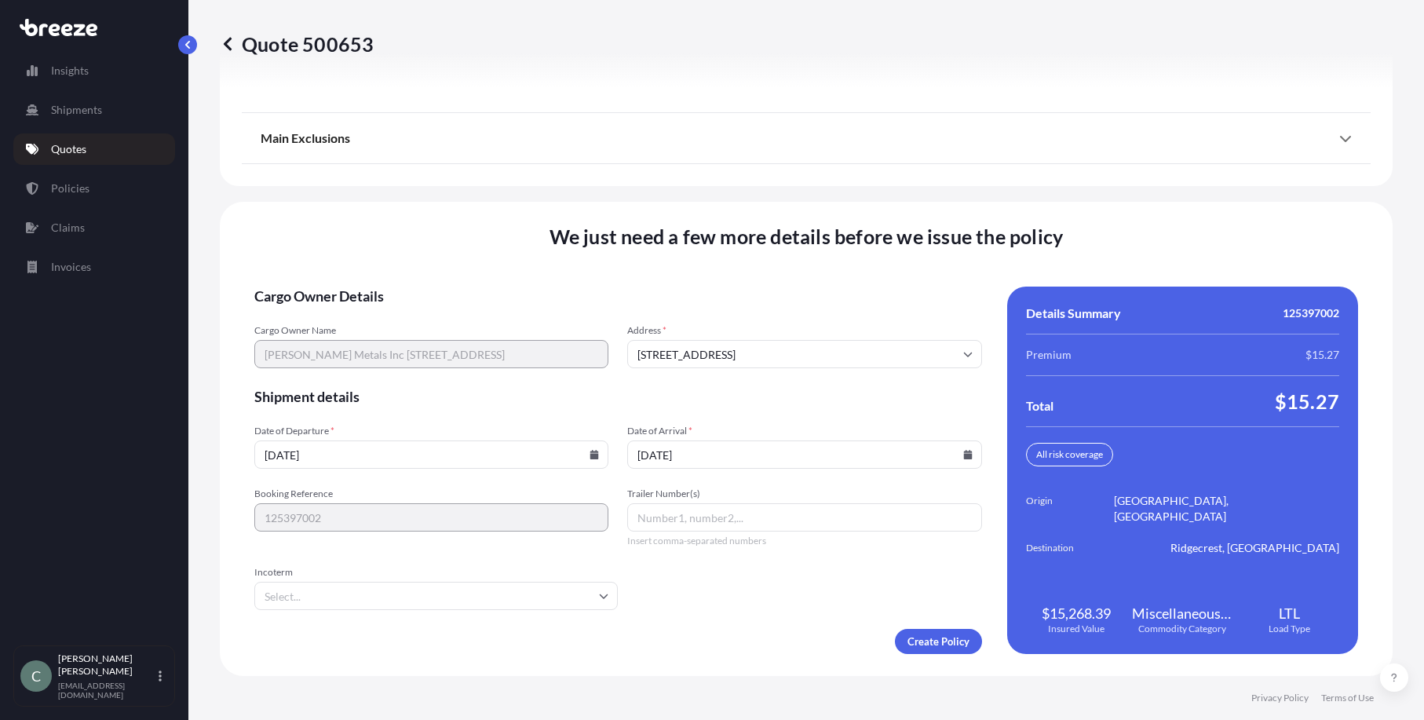
type input "[DATE]"
click at [675, 519] on input "Trailer Number(s)" at bounding box center [804, 517] width 354 height 28
paste input "662313330"
type input "662313330"
click at [772, 603] on form "Cargo Owner Details Cargo Owner Name [PERSON_NAME] Metals Inc [STREET_ADDRESS] …" at bounding box center [618, 470] width 728 height 367
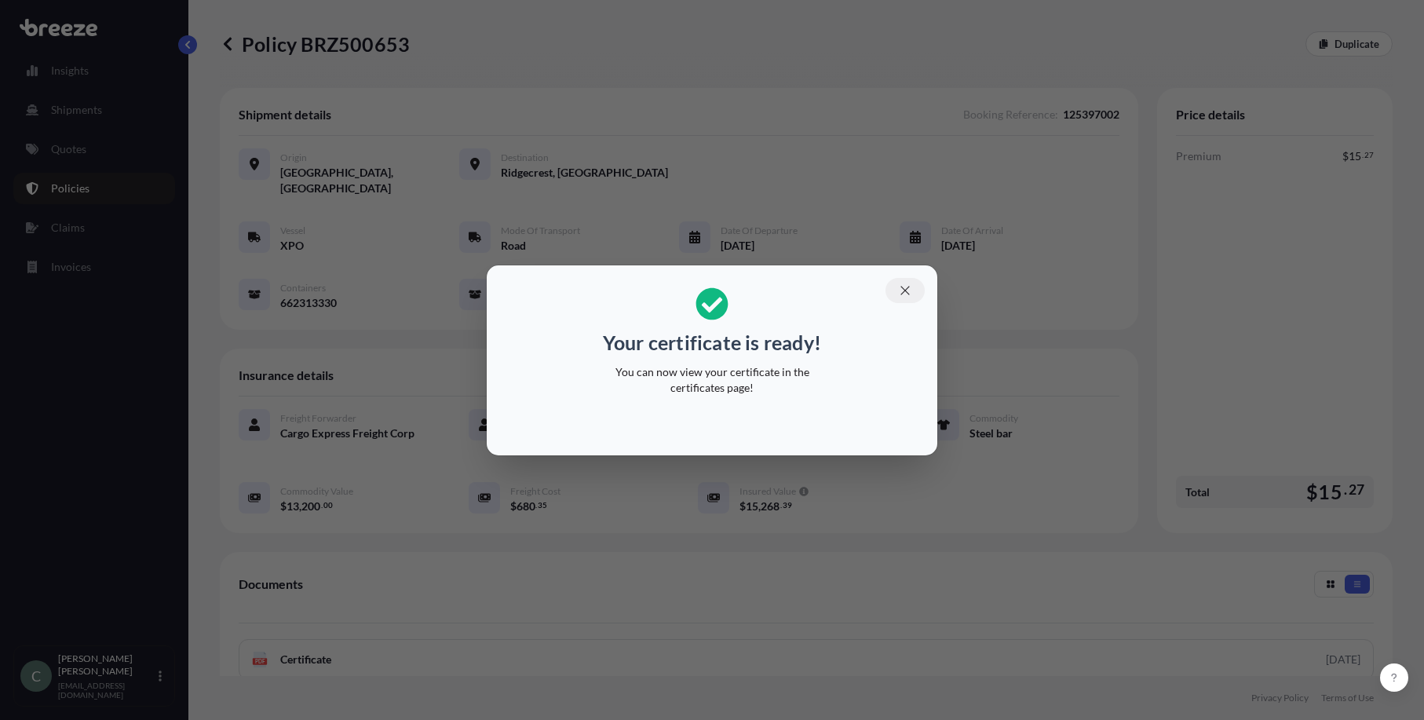
click at [908, 283] on icon "button" at bounding box center [905, 290] width 14 height 14
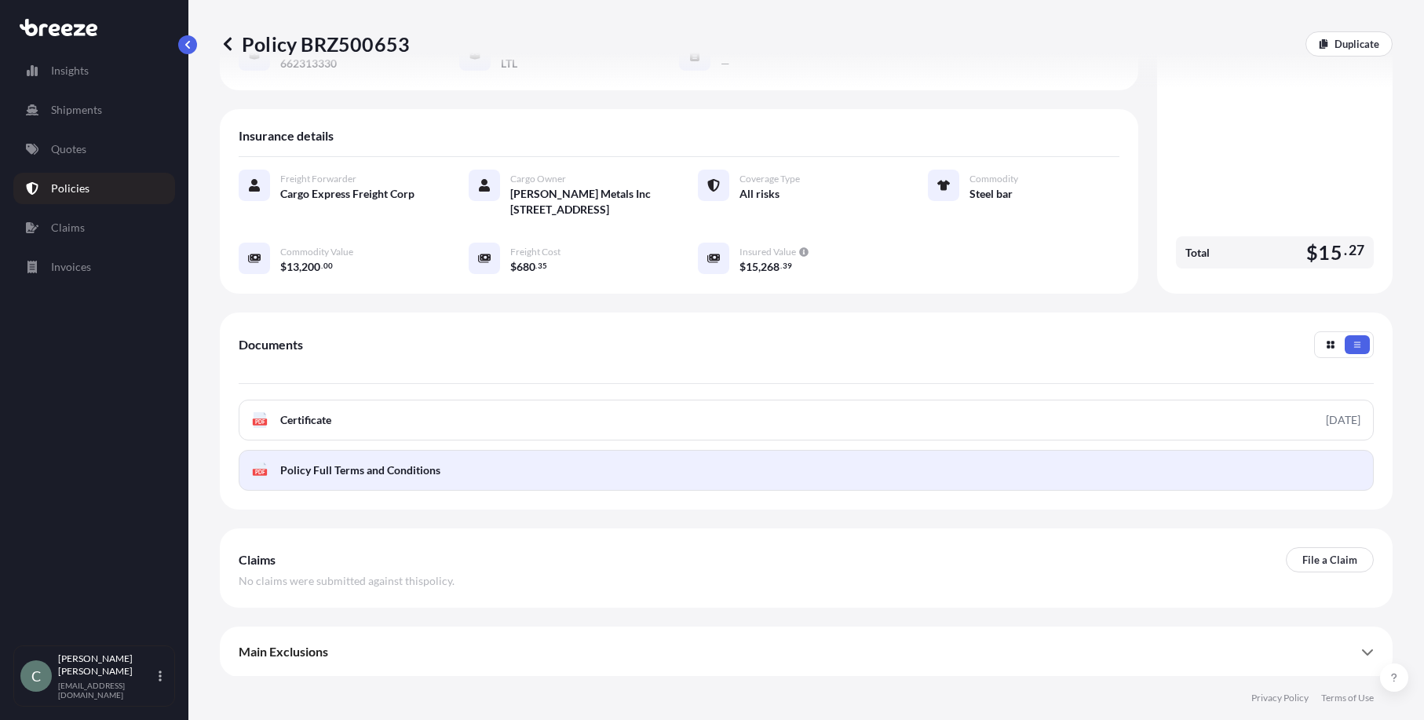
scroll to position [240, 0]
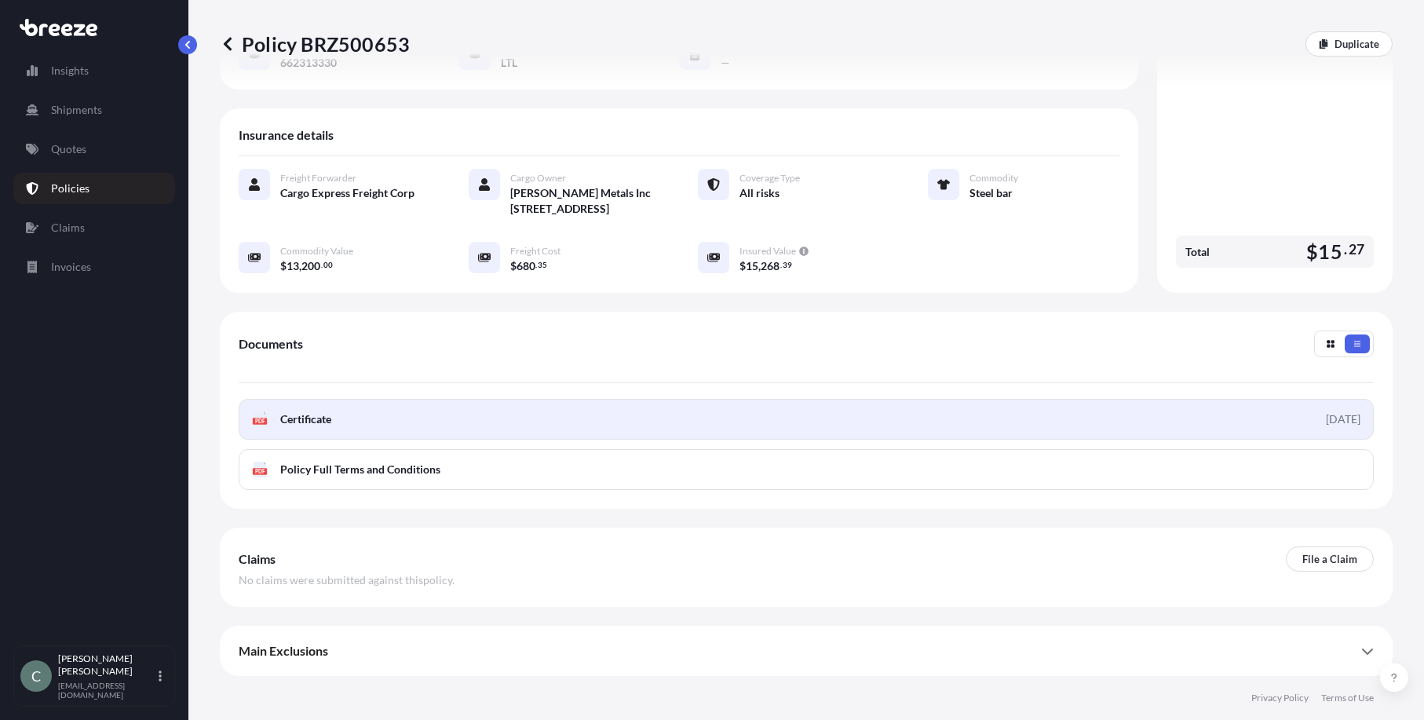
click at [305, 419] on span "Certificate" at bounding box center [305, 419] width 51 height 16
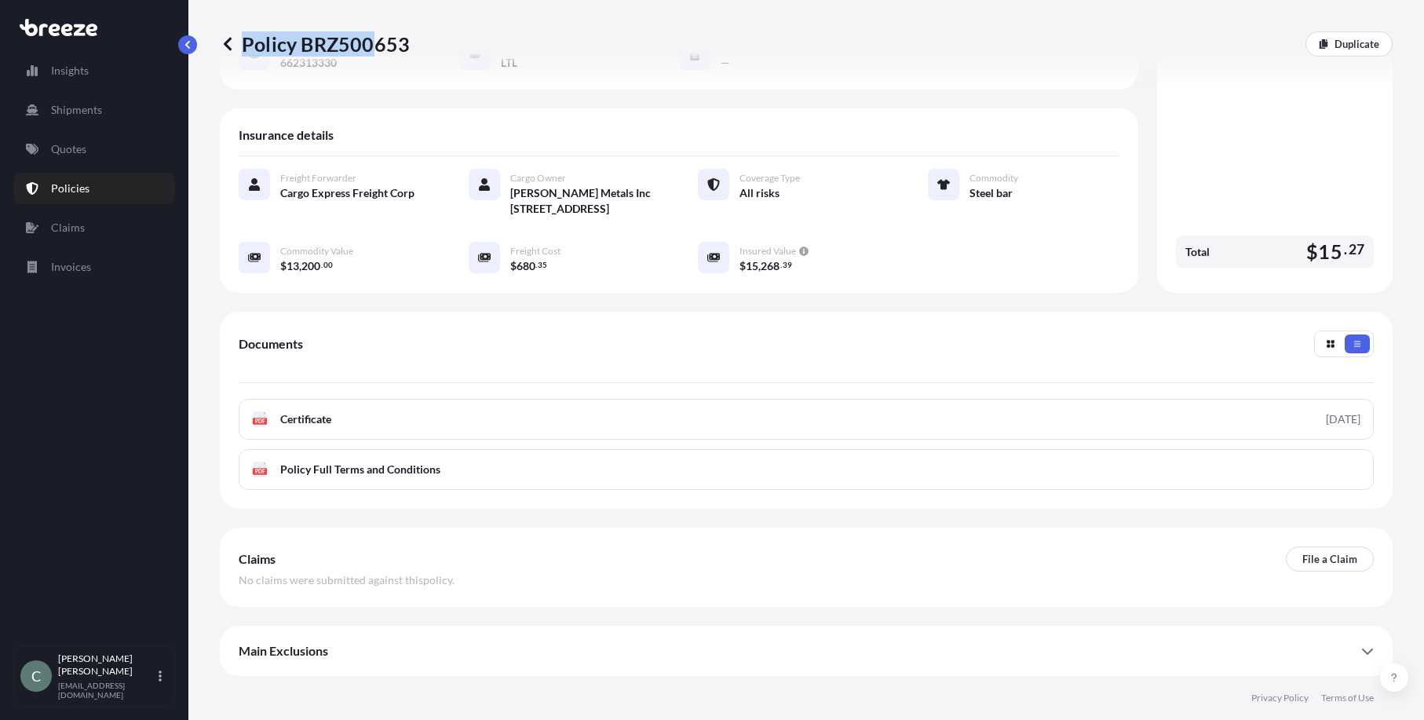
drag, startPoint x: 415, startPoint y: 44, endPoint x: 388, endPoint y: 42, distance: 27.5
click at [388, 42] on div "Policy BRZ500653 Duplicate" at bounding box center [806, 43] width 1173 height 25
click at [417, 47] on div "Policy BRZ500653 Duplicate" at bounding box center [806, 43] width 1173 height 25
drag, startPoint x: 411, startPoint y: 45, endPoint x: 393, endPoint y: 45, distance: 18.8
click at [393, 44] on div "Policy BRZ500653 Duplicate" at bounding box center [806, 43] width 1173 height 25
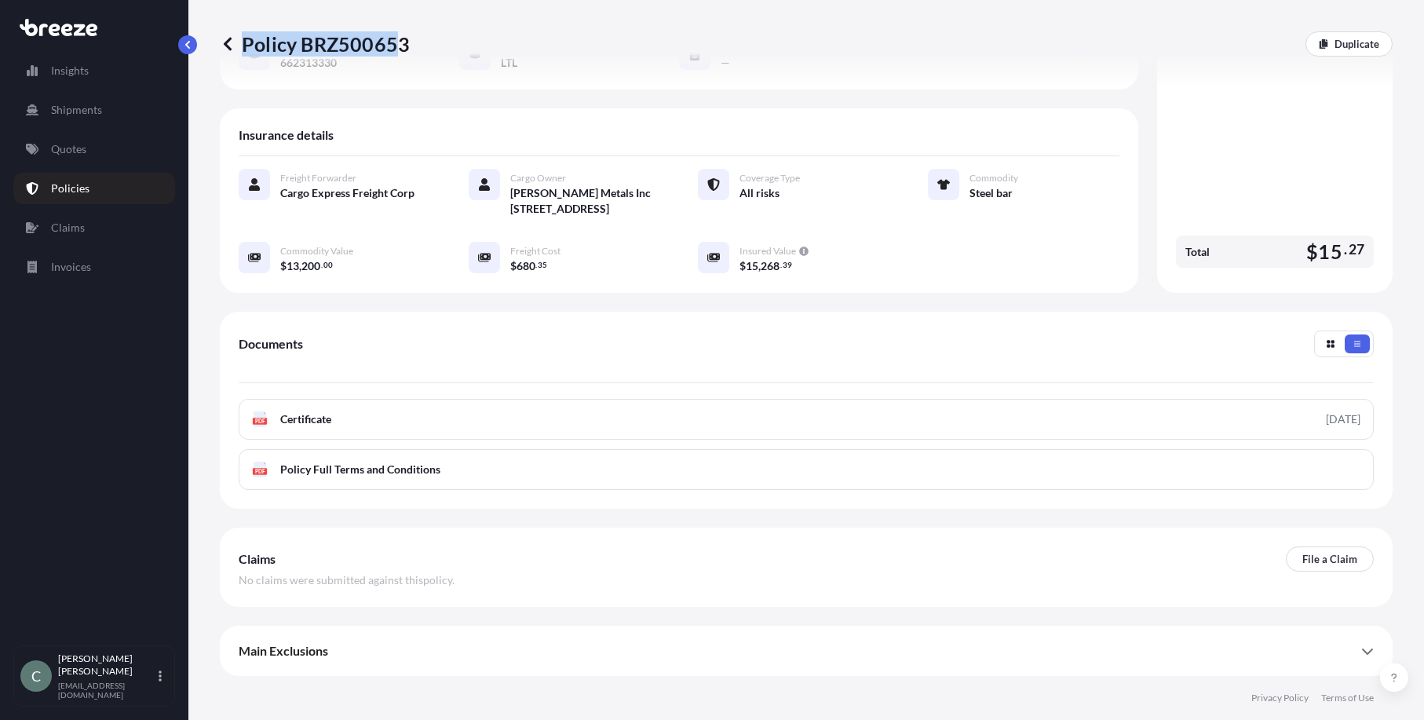
click at [349, 42] on p "Policy BRZ500653" at bounding box center [315, 43] width 190 height 25
click at [329, 42] on p "Policy BRZ500653" at bounding box center [315, 43] width 190 height 25
drag, startPoint x: 299, startPoint y: 45, endPoint x: 408, endPoint y: 35, distance: 109.5
click at [408, 35] on div "Policy BRZ500653 Duplicate" at bounding box center [806, 43] width 1173 height 25
click at [382, 44] on p "Policy BRZ500653" at bounding box center [315, 43] width 190 height 25
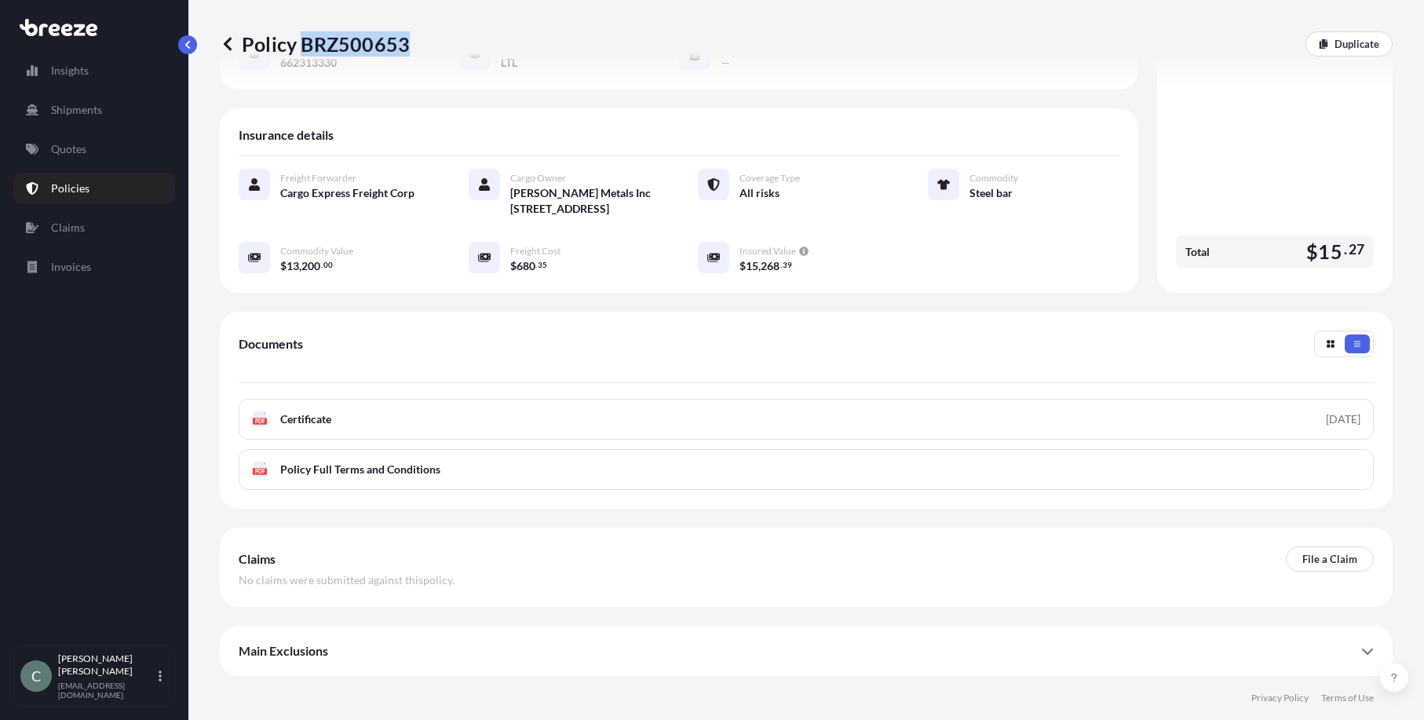
drag, startPoint x: 299, startPoint y: 46, endPoint x: 405, endPoint y: 46, distance: 106.0
click at [405, 46] on p "Policy BRZ500653" at bounding box center [315, 43] width 190 height 25
copy p "BRZ500653"
